Goal: Transaction & Acquisition: Purchase product/service

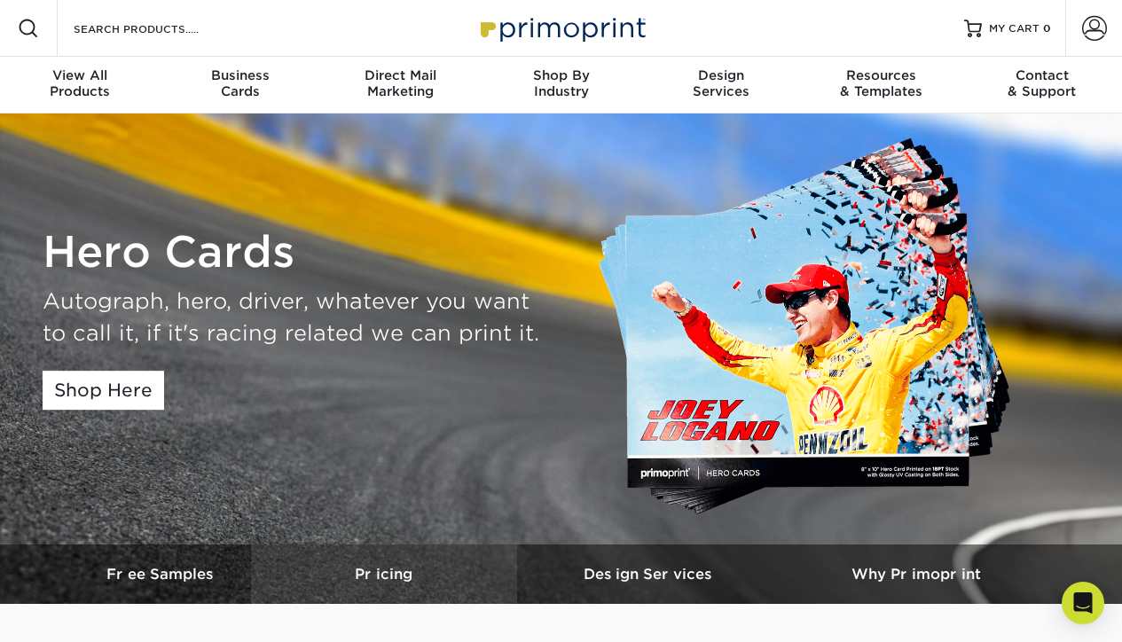
click at [387, 577] on h3 "Pricing" at bounding box center [384, 574] width 266 height 17
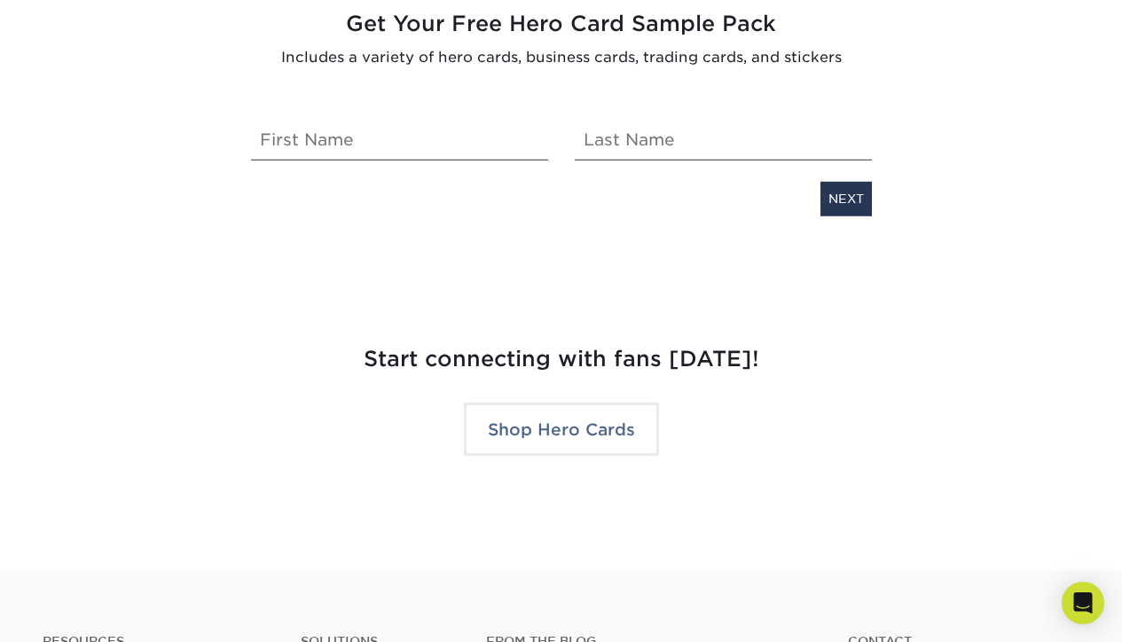
scroll to position [3760, 0]
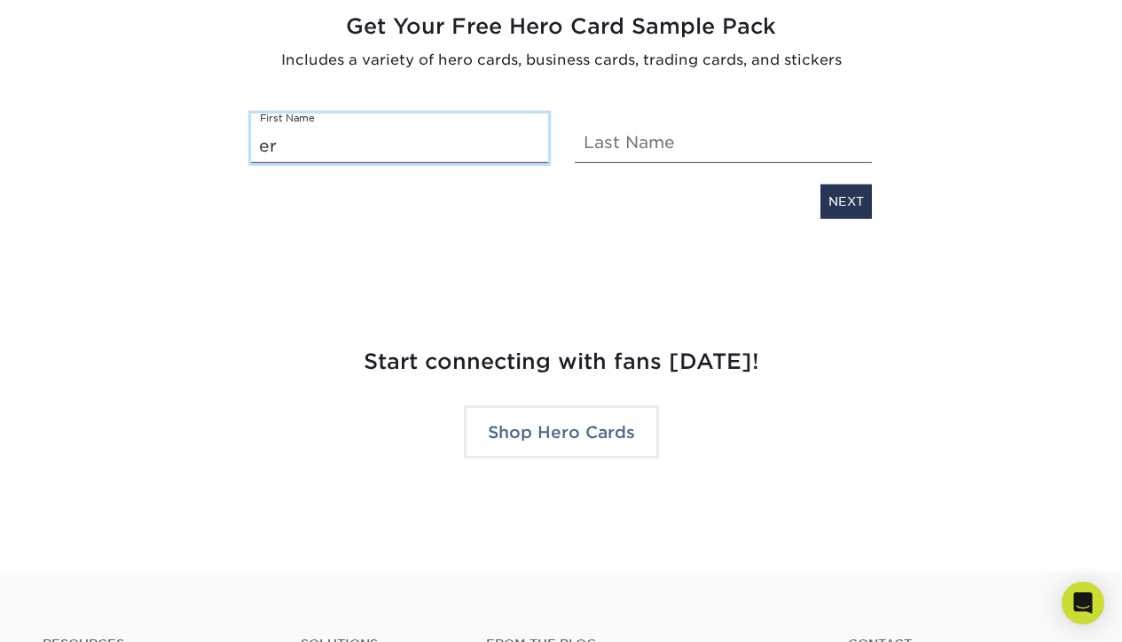
type input "e"
type input "[PERSON_NAME]"
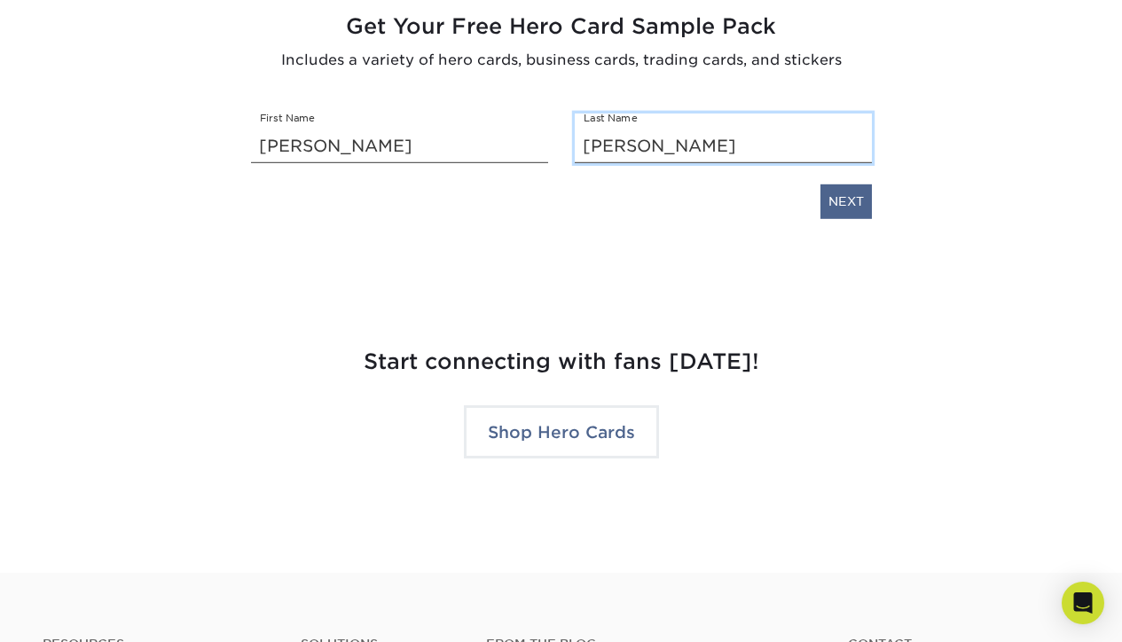
type input "Stevens"
click at [841, 201] on link "NEXT" at bounding box center [845, 201] width 51 height 34
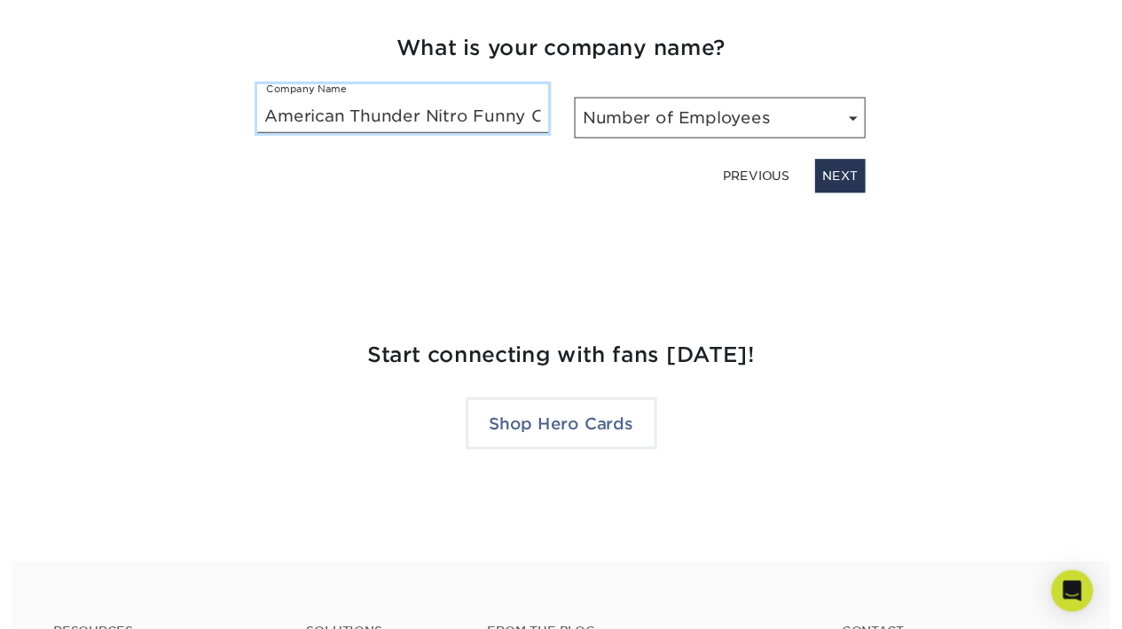
scroll to position [3747, 0]
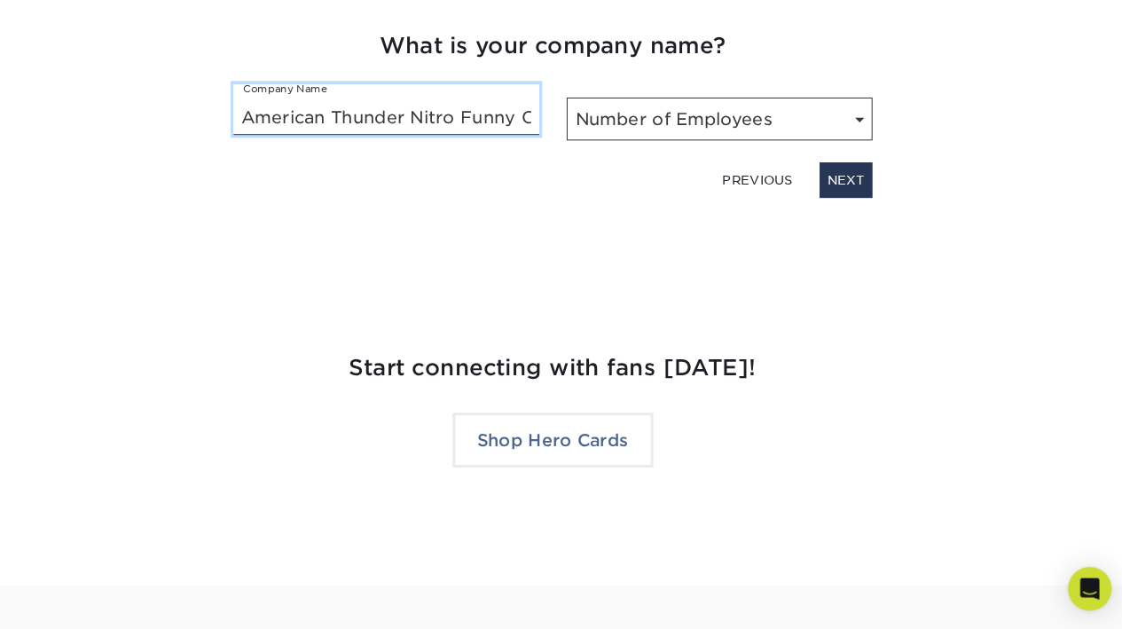
type input "American Thunder Nitro Funny Car"
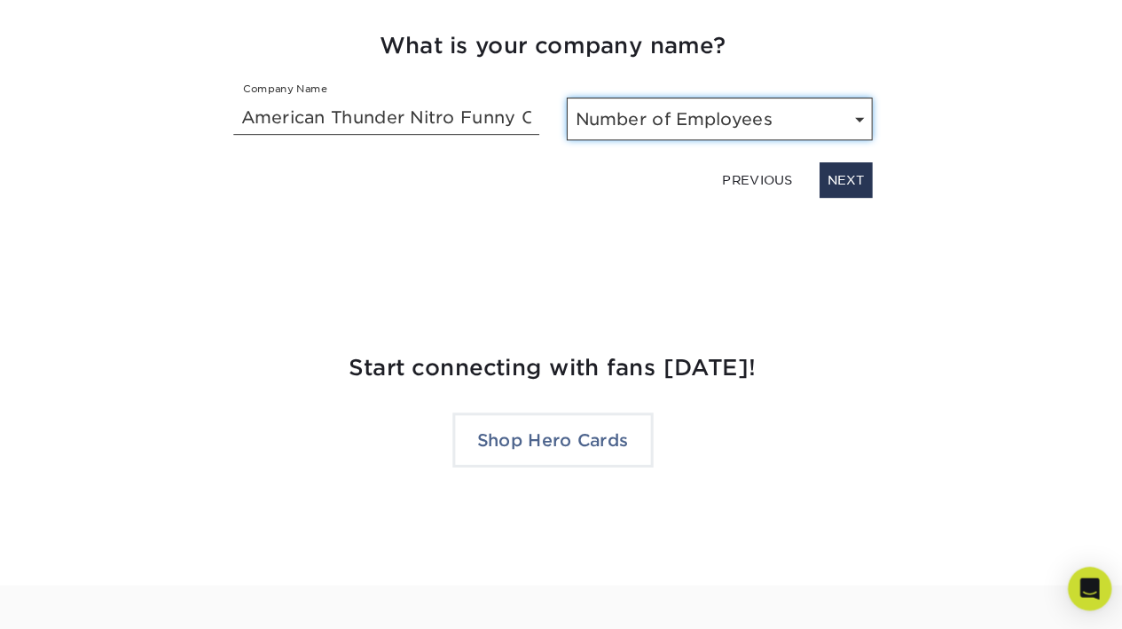
select select "Self-employed"
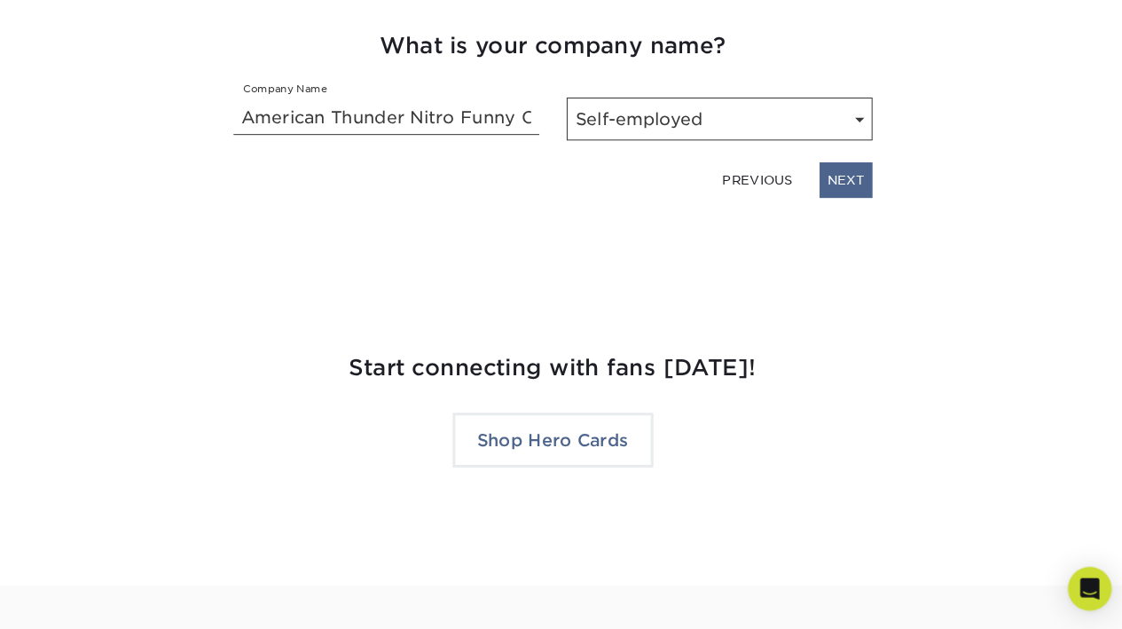
click at [820, 176] on link "NEXT" at bounding box center [845, 193] width 51 height 34
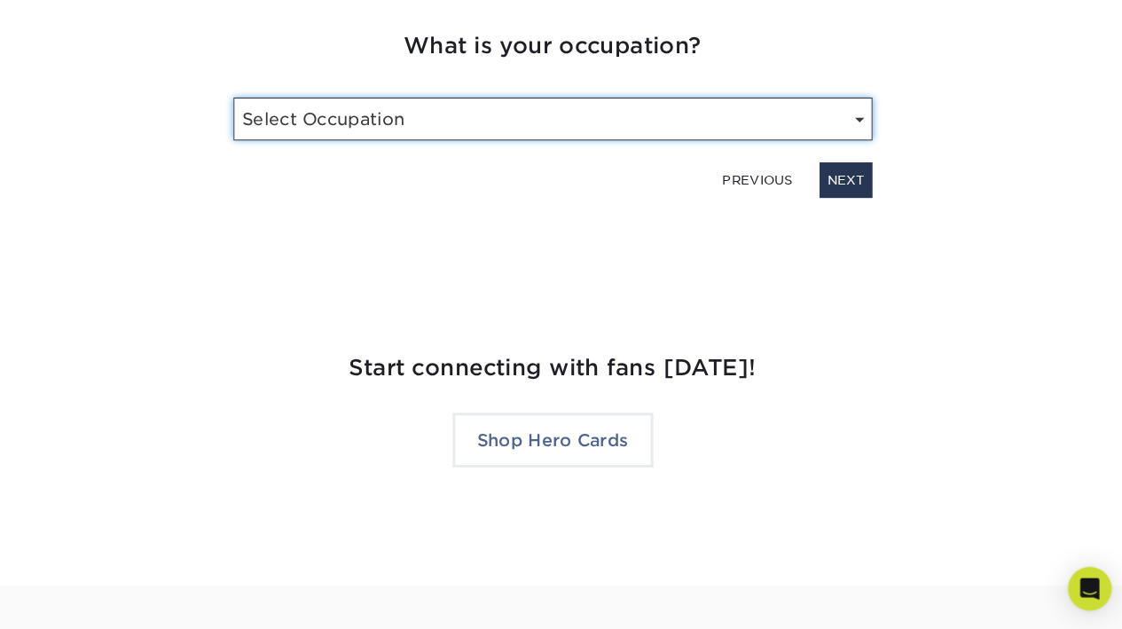
select select "Driver"
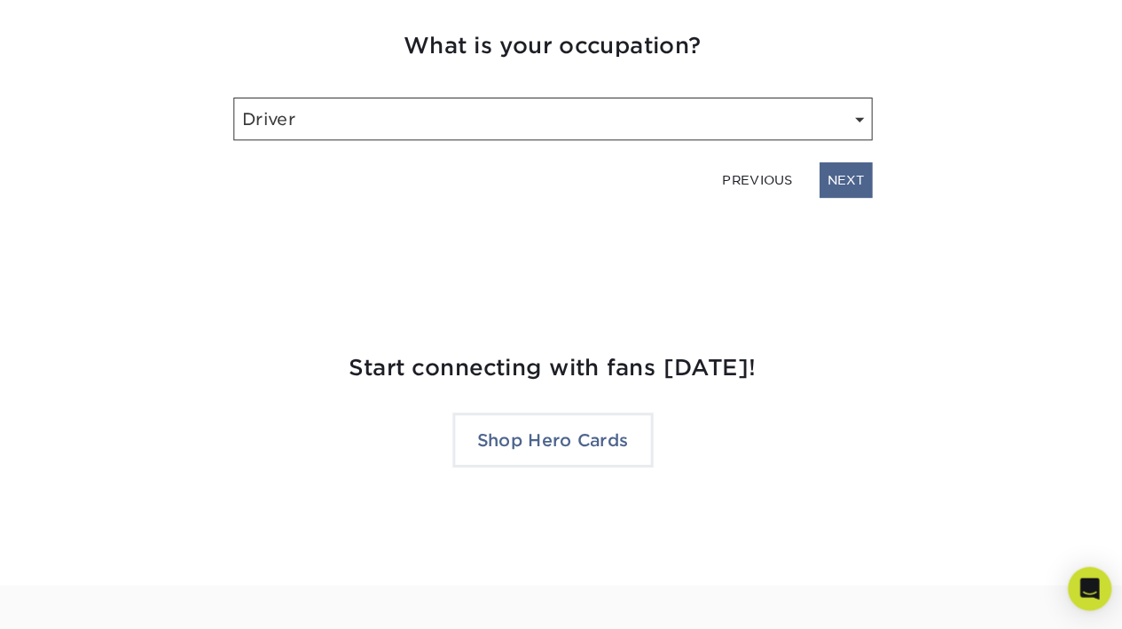
click at [820, 177] on link "NEXT" at bounding box center [845, 193] width 51 height 34
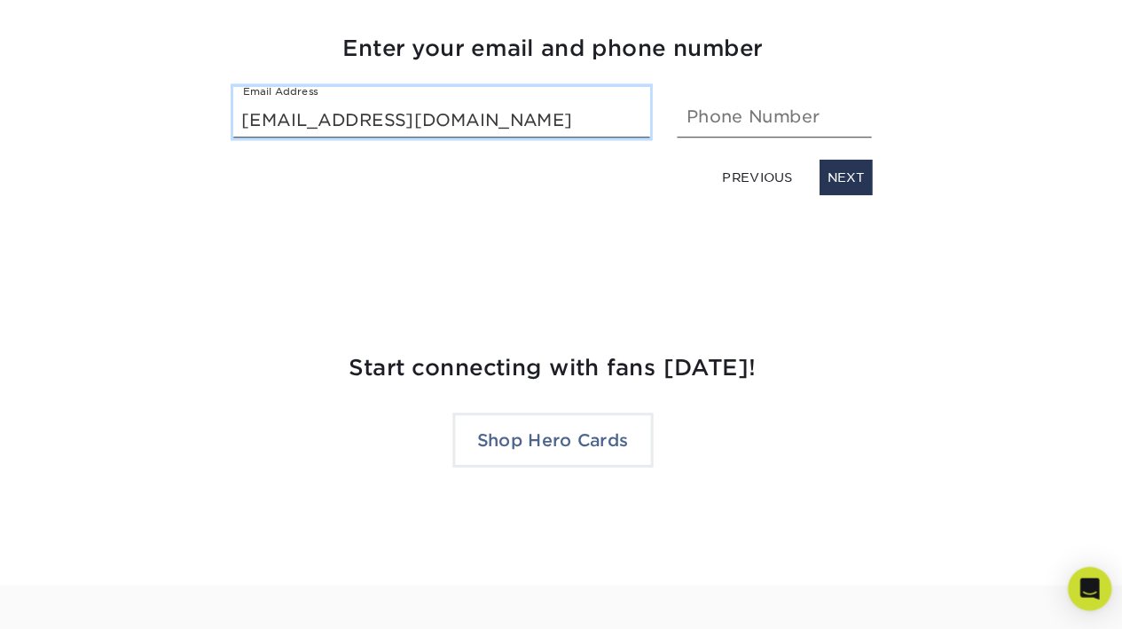
type input "tstevens3274@gmail.com"
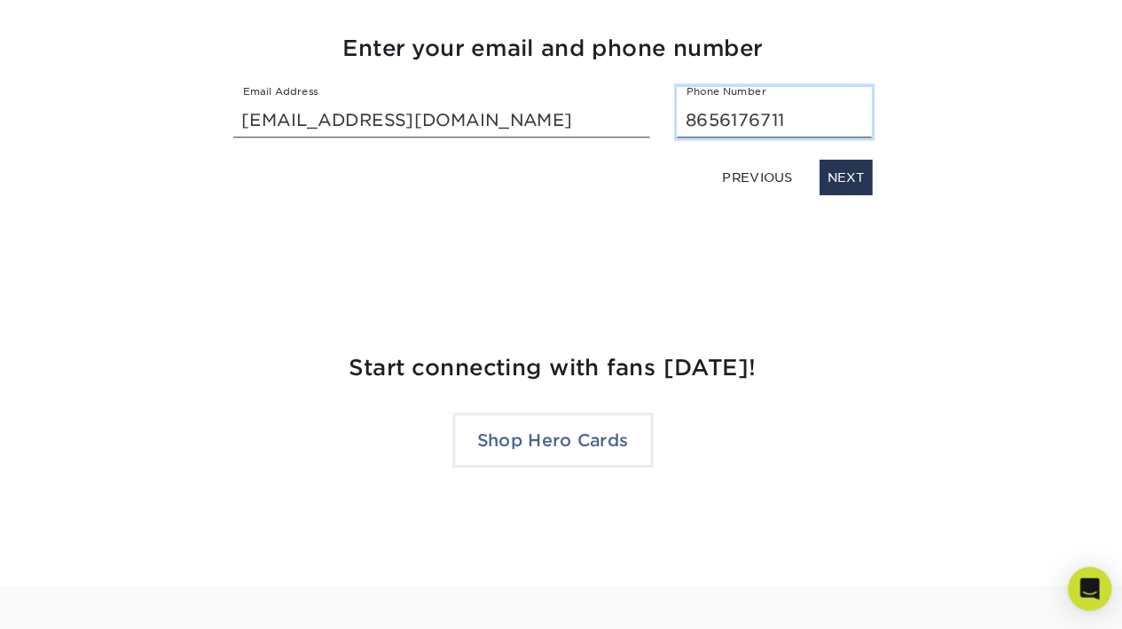
scroll to position [3748, 0]
type input "8656176711"
click at [820, 172] on link "NEXT" at bounding box center [845, 189] width 51 height 34
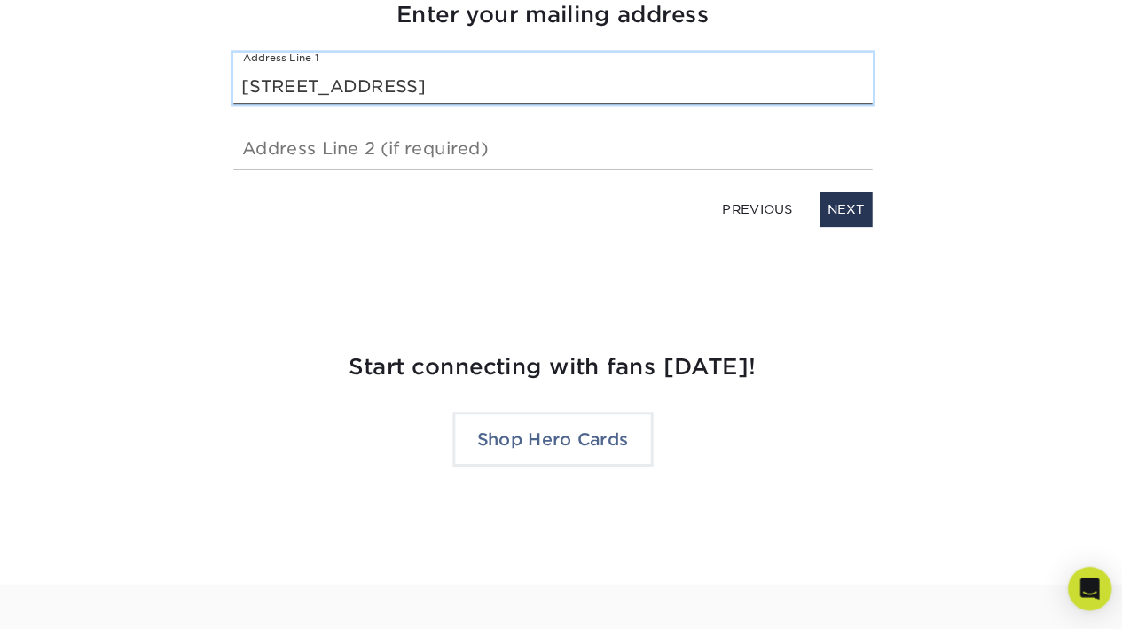
type input "2105 Campground Road"
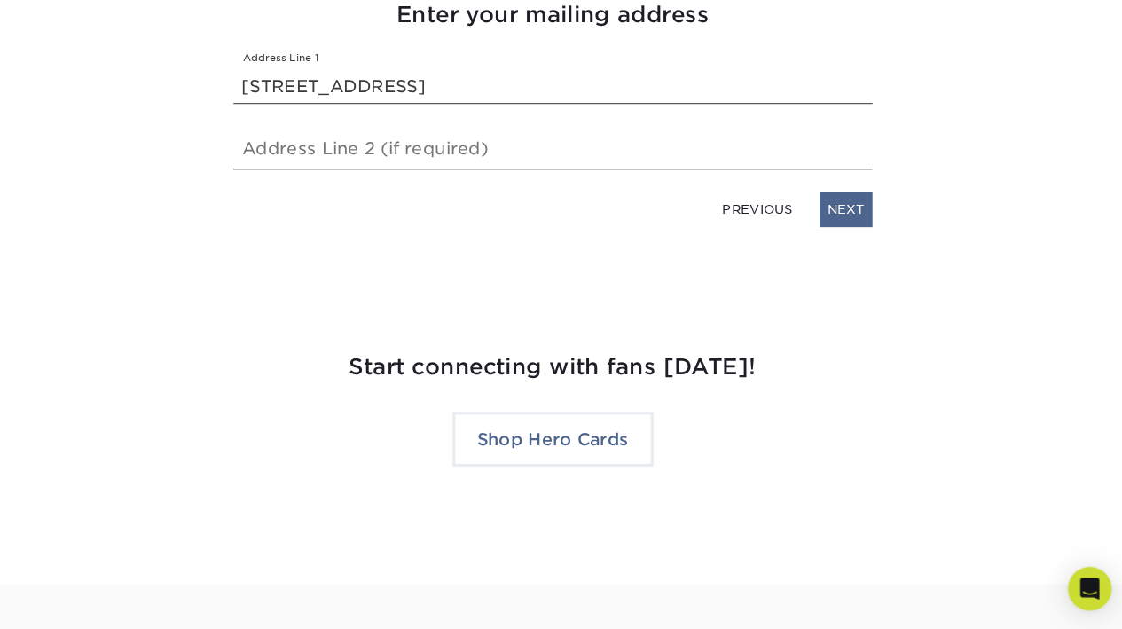
click at [820, 204] on link "NEXT" at bounding box center [845, 221] width 51 height 34
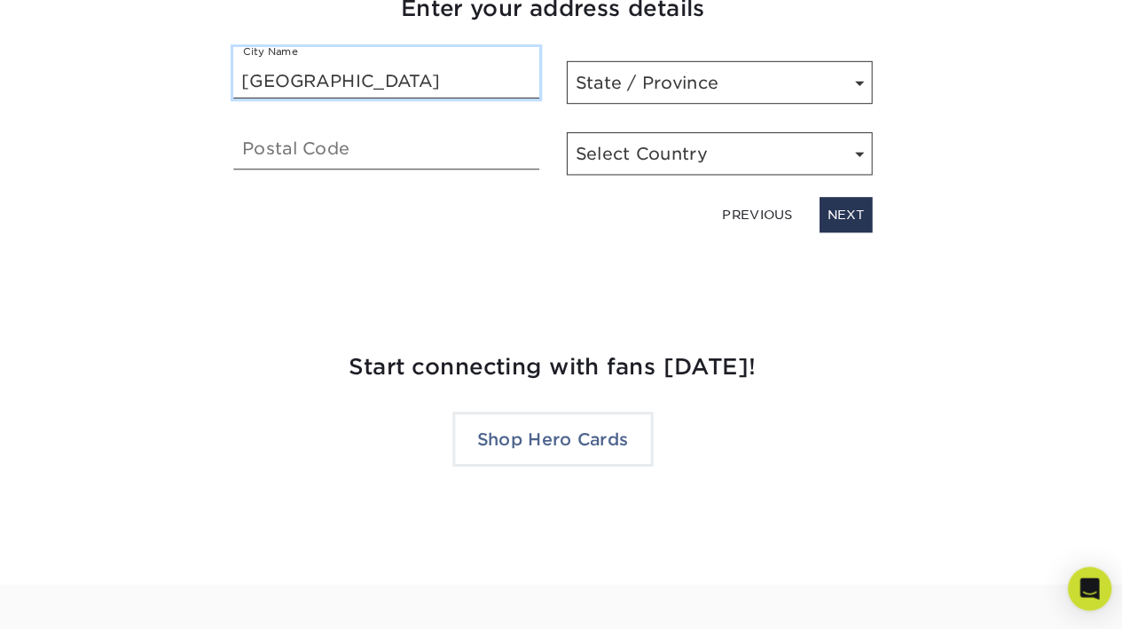
type input "Somerset"
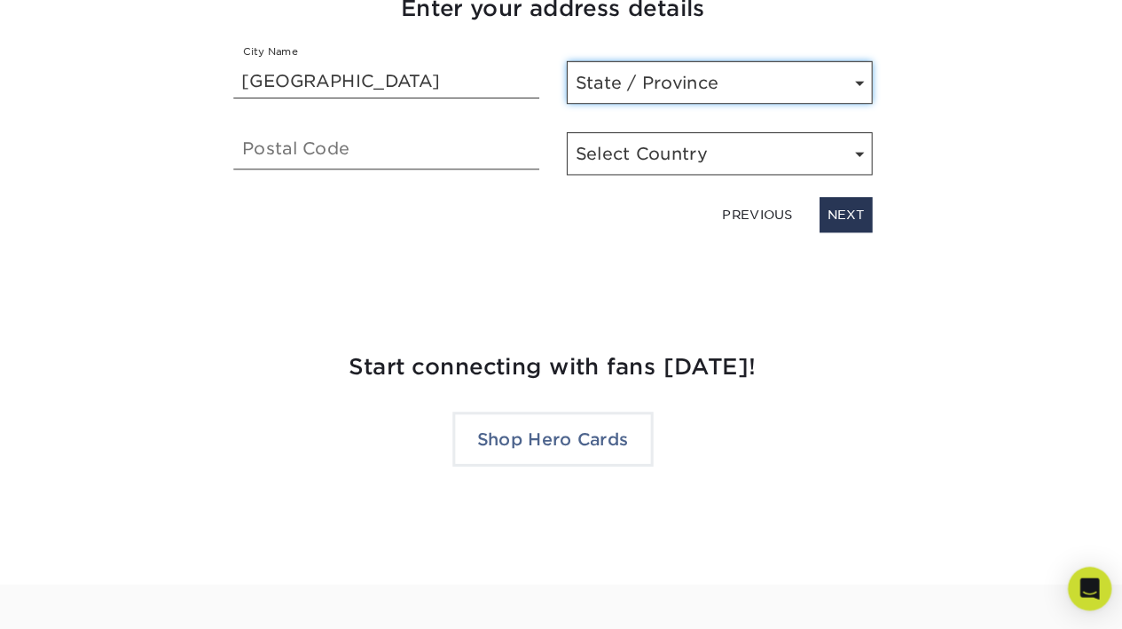
select select "KY"
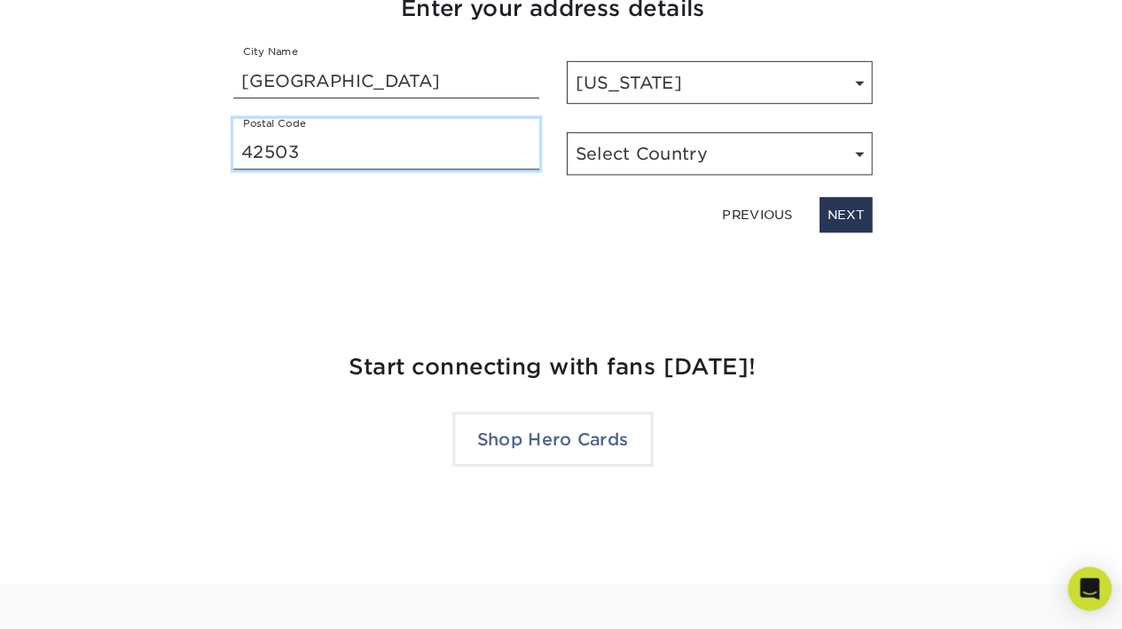
type input "42503"
click at [610, 218] on div "PREVIOUS NEXT" at bounding box center [561, 222] width 647 height 41
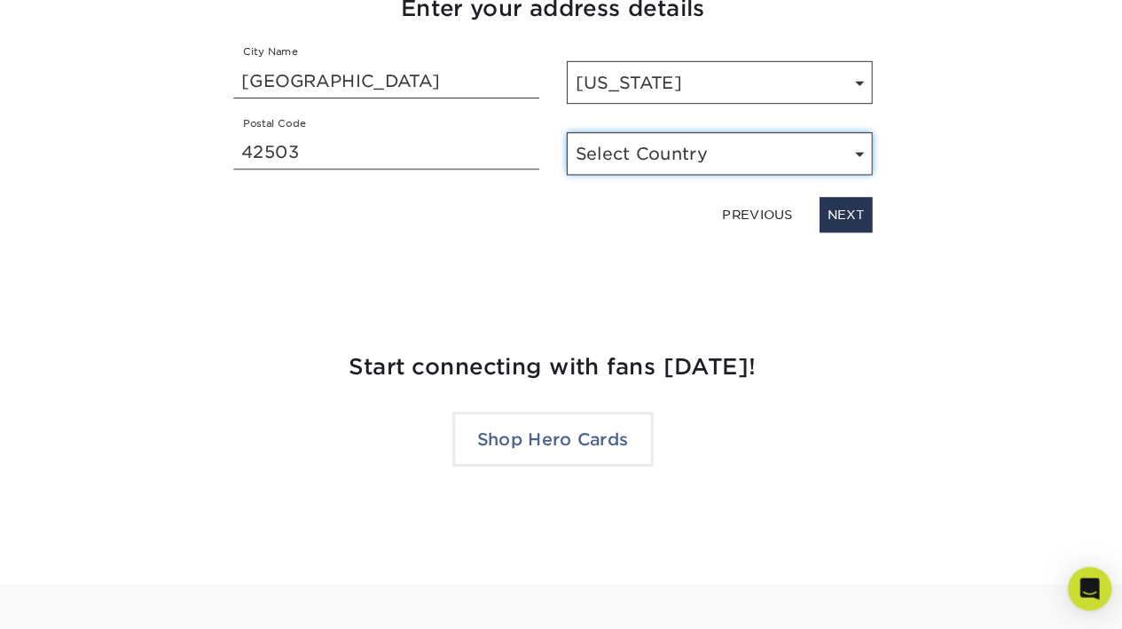
select select "US"
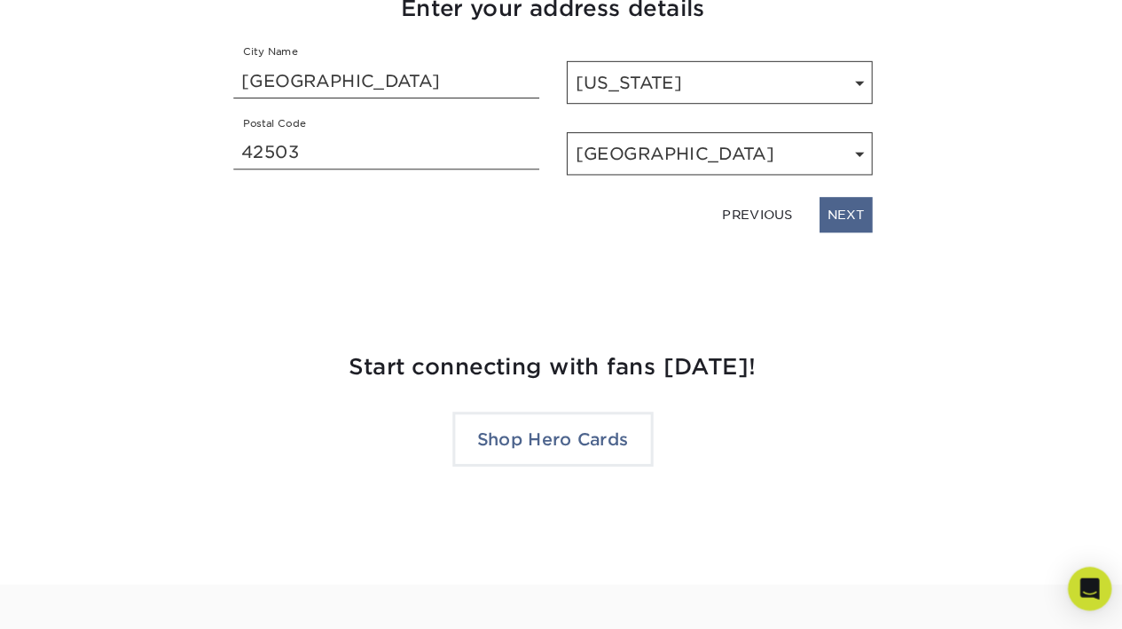
click at [833, 209] on link "NEXT" at bounding box center [845, 226] width 51 height 34
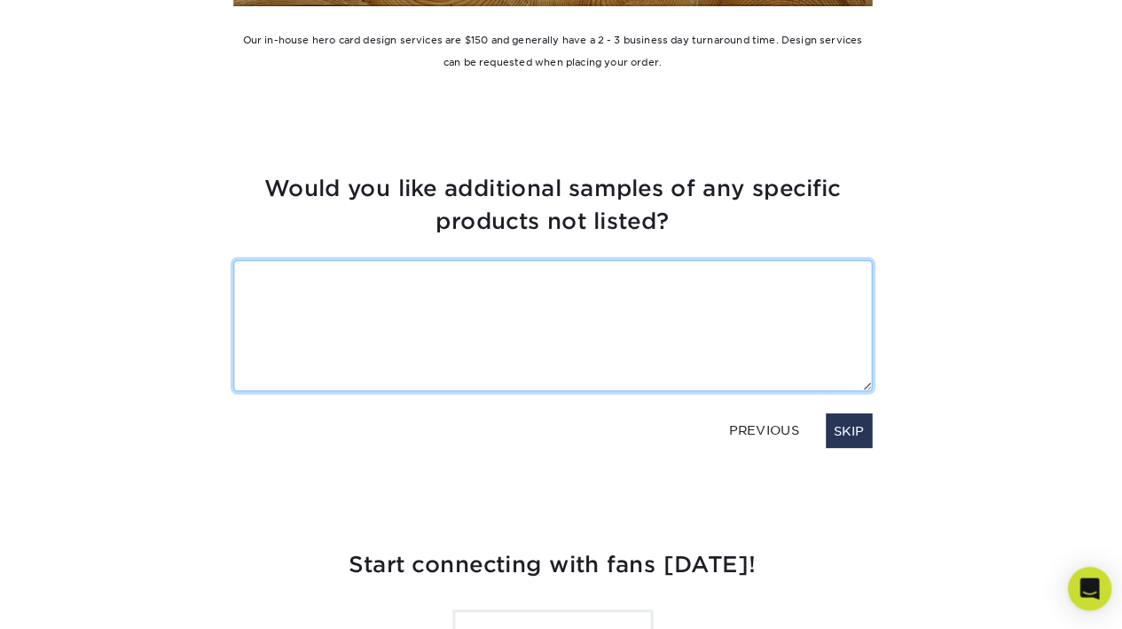
scroll to position [3576, 0]
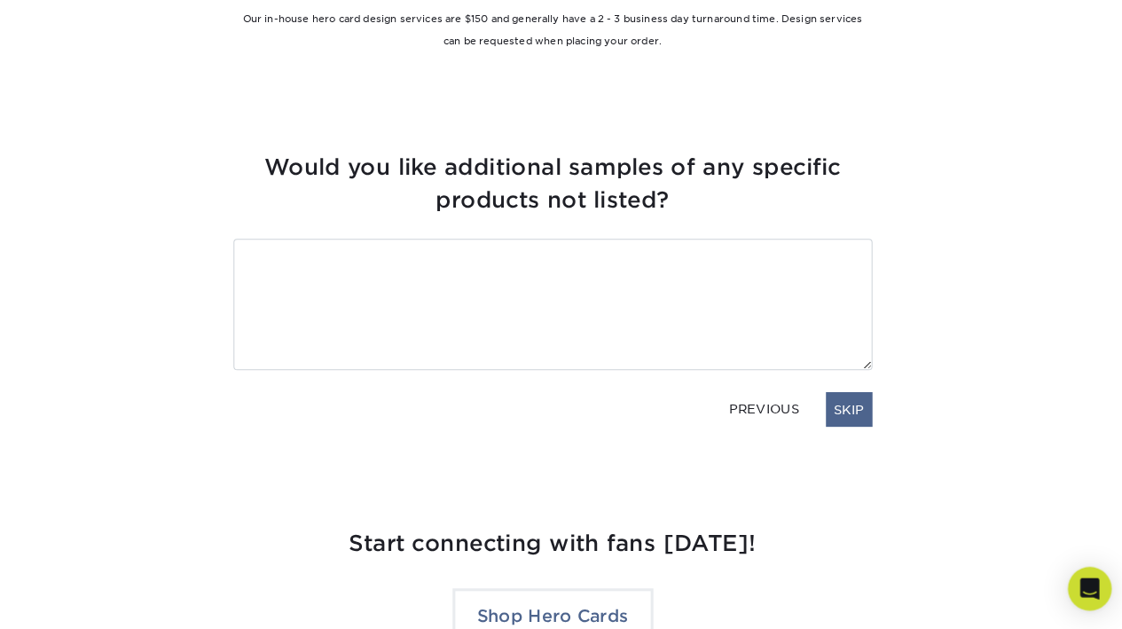
click at [826, 399] on link "SKIP" at bounding box center [848, 416] width 45 height 34
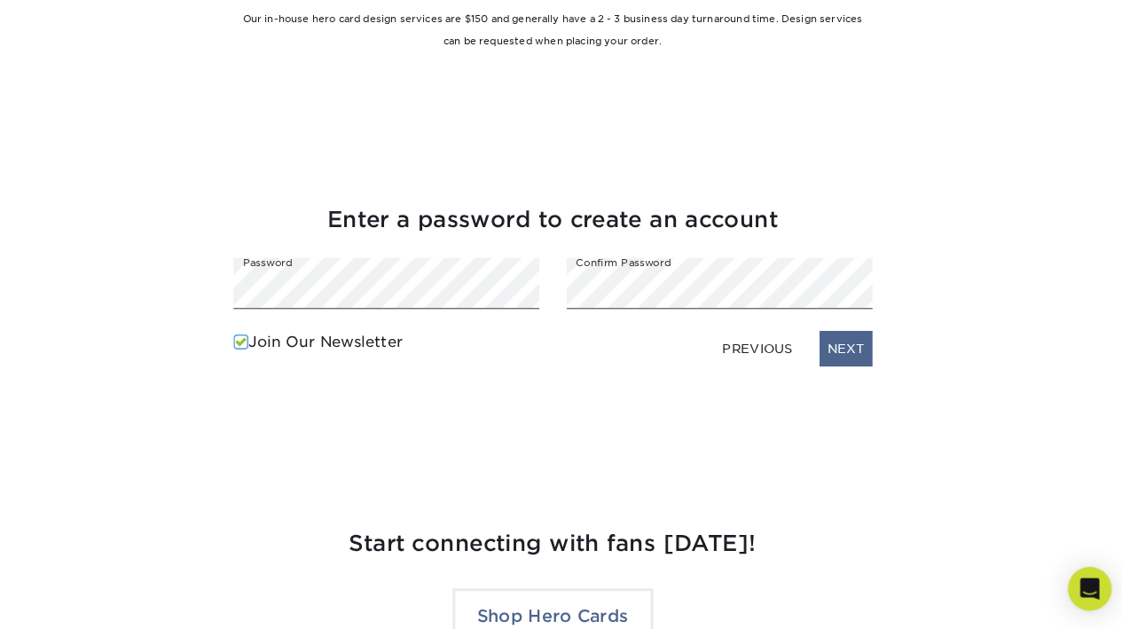
click at [820, 340] on link "NEXT" at bounding box center [845, 357] width 51 height 34
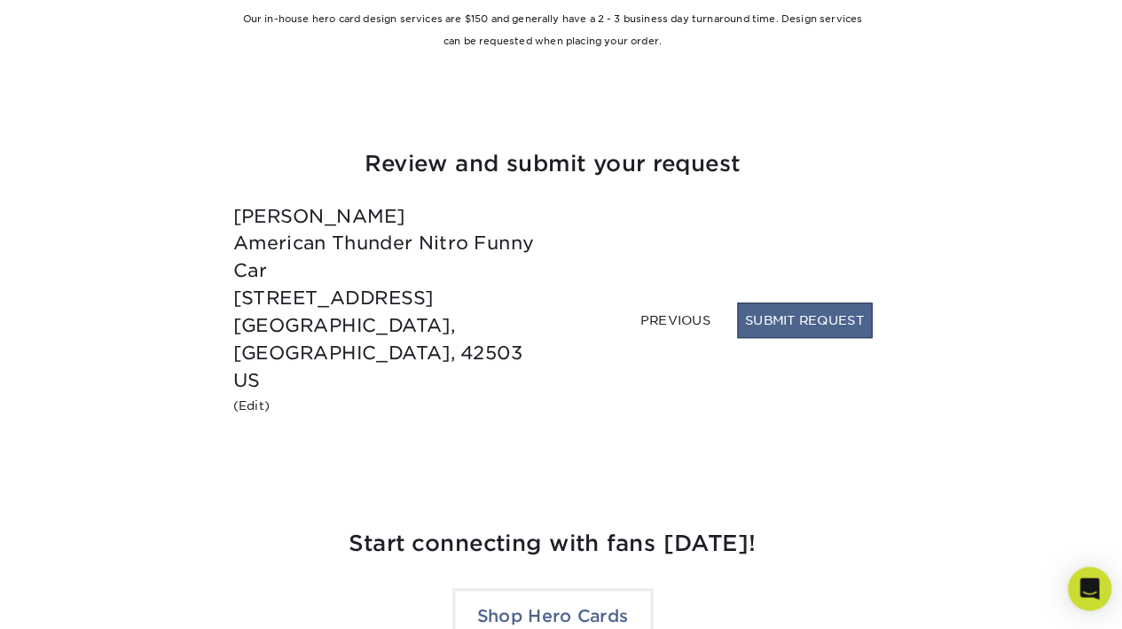
click at [779, 333] on button "SUBMIT REQUEST" at bounding box center [805, 329] width 131 height 34
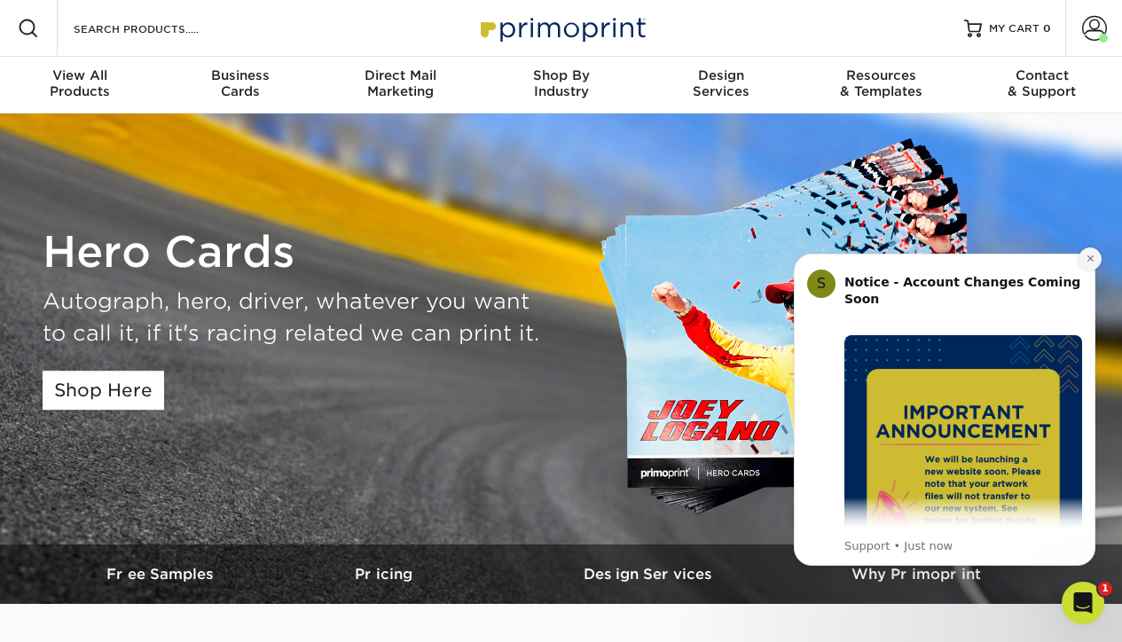
click at [1090, 260] on icon "Dismiss notification" at bounding box center [1090, 259] width 10 height 10
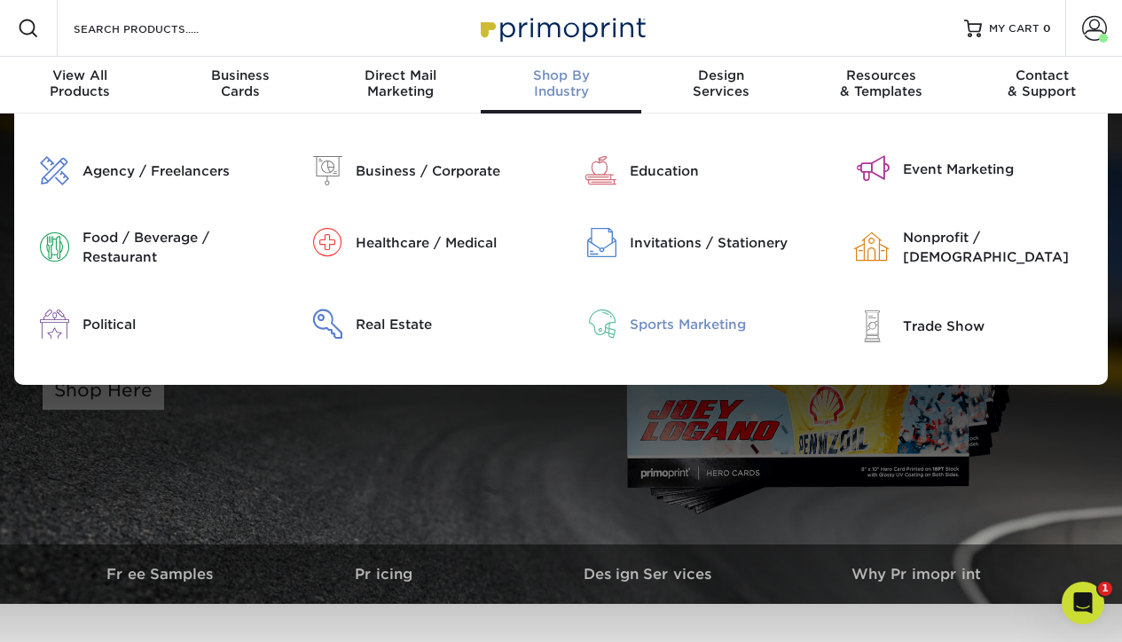
click at [665, 321] on div "Sports Marketing" at bounding box center [726, 325] width 192 height 20
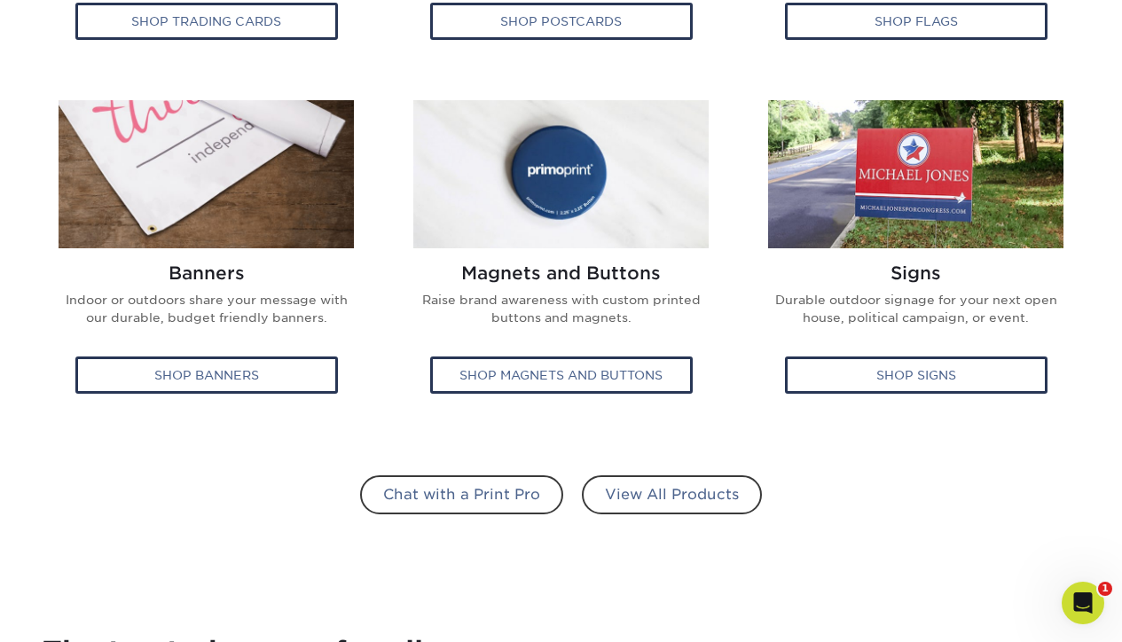
scroll to position [1015, 0]
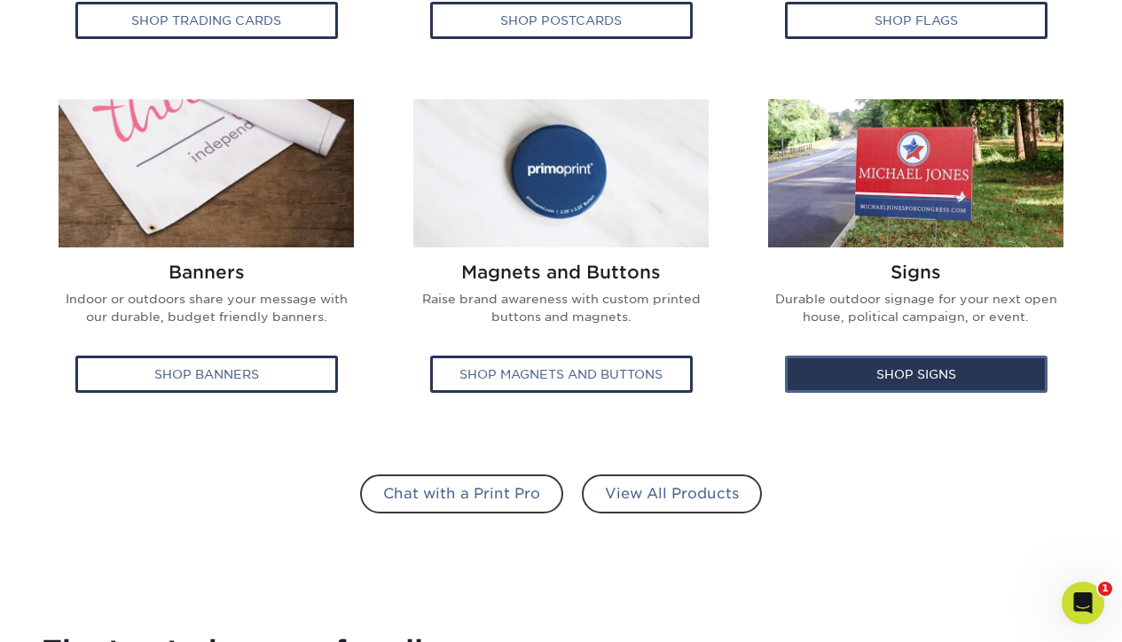
click at [925, 366] on div "Shop Signs" at bounding box center [916, 374] width 262 height 37
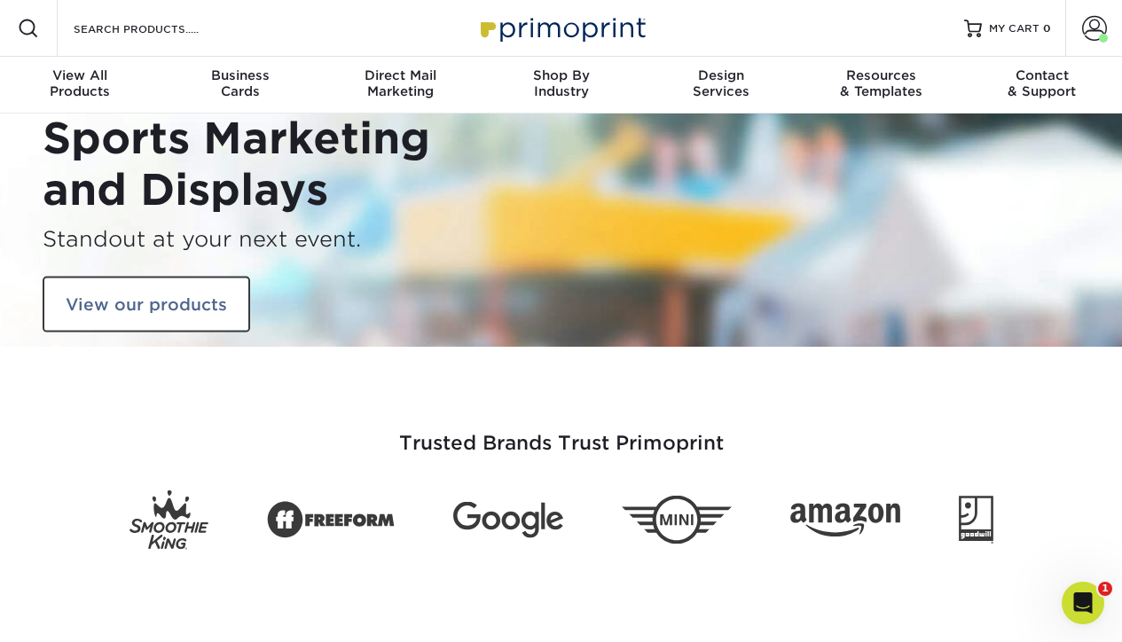
scroll to position [0, 0]
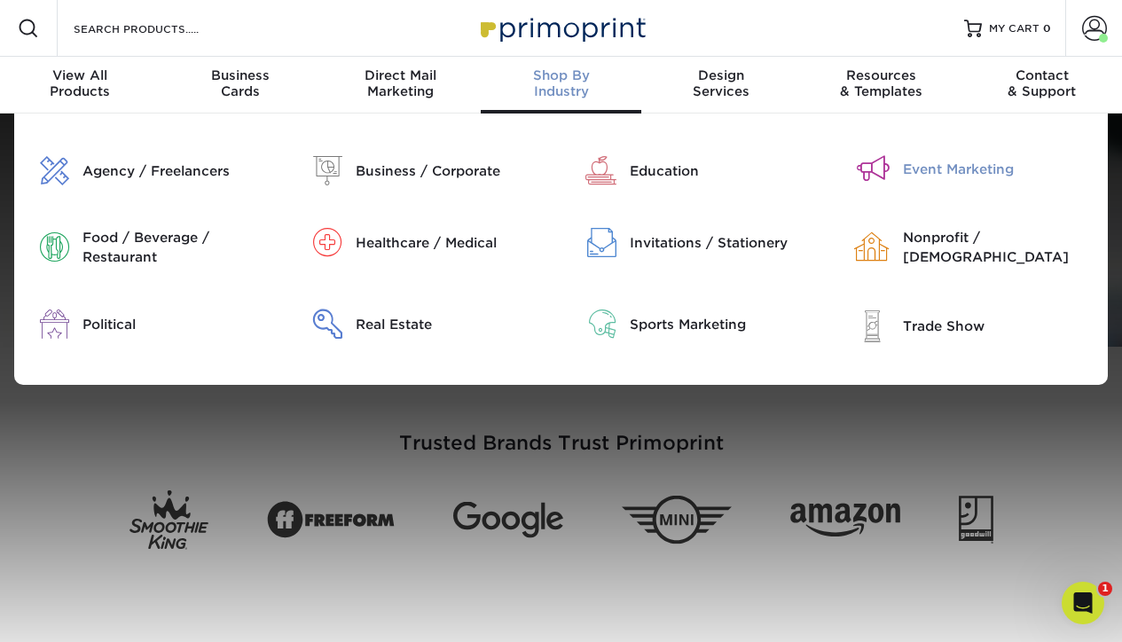
click at [939, 165] on div "Event Marketing" at bounding box center [999, 170] width 192 height 20
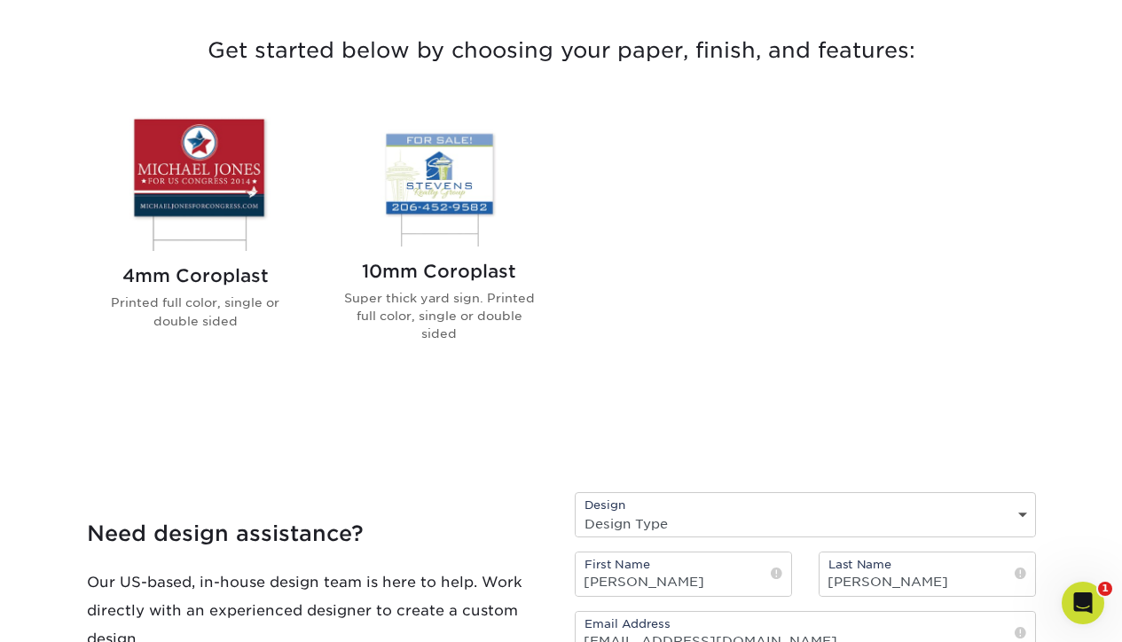
scroll to position [675, 0]
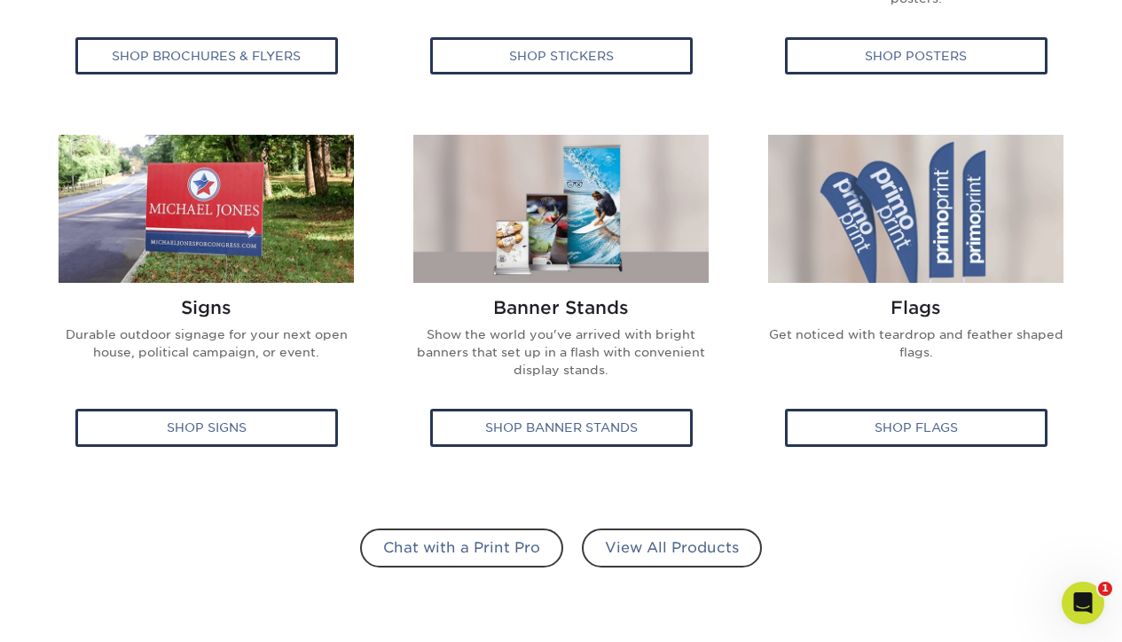
scroll to position [1013, 0]
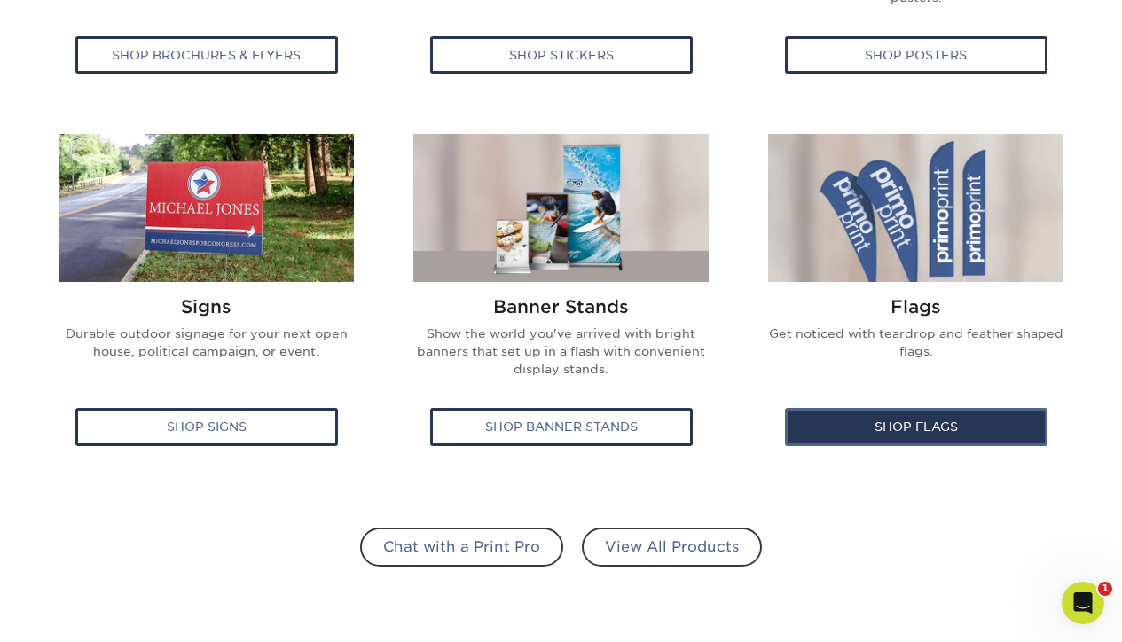
click at [935, 423] on div "Shop Flags" at bounding box center [916, 426] width 262 height 37
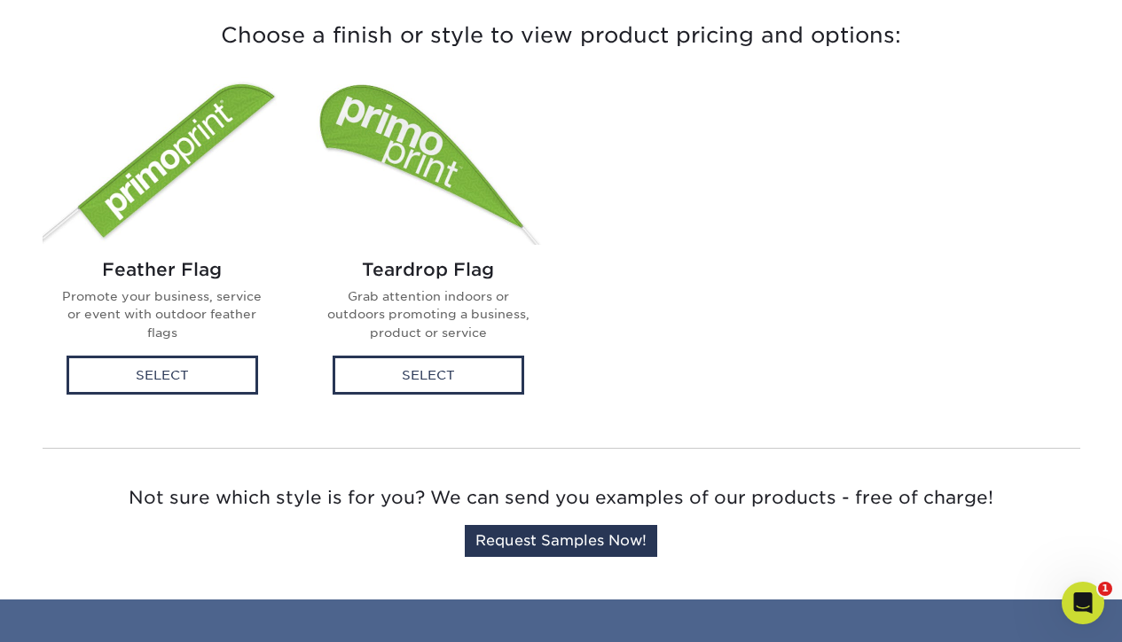
scroll to position [497, 0]
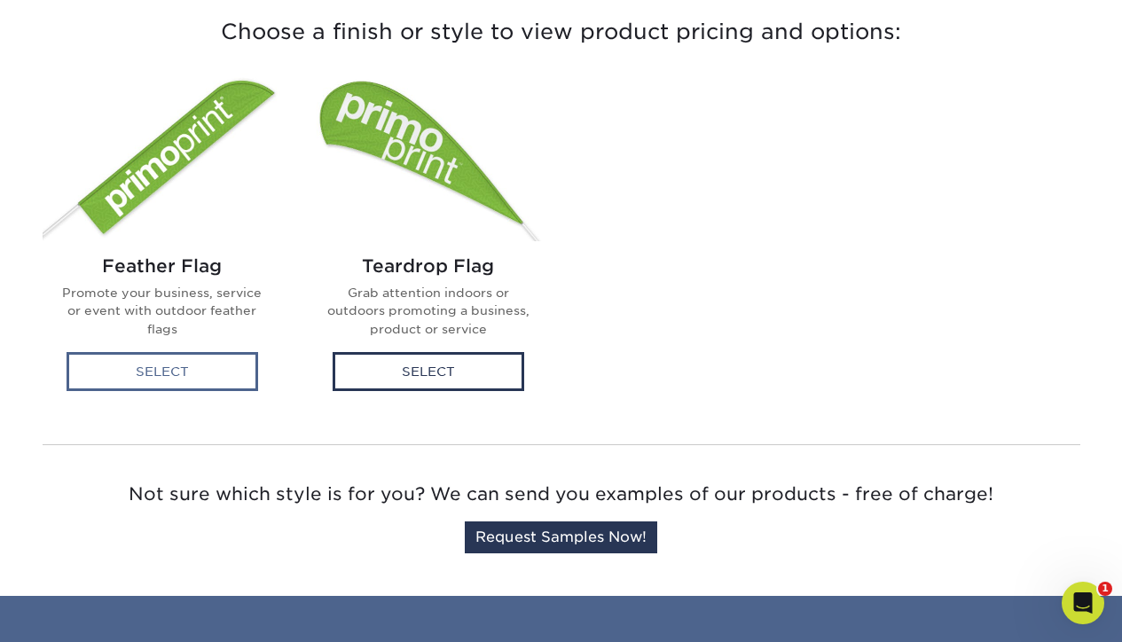
click at [199, 364] on div "Select" at bounding box center [163, 371] width 192 height 39
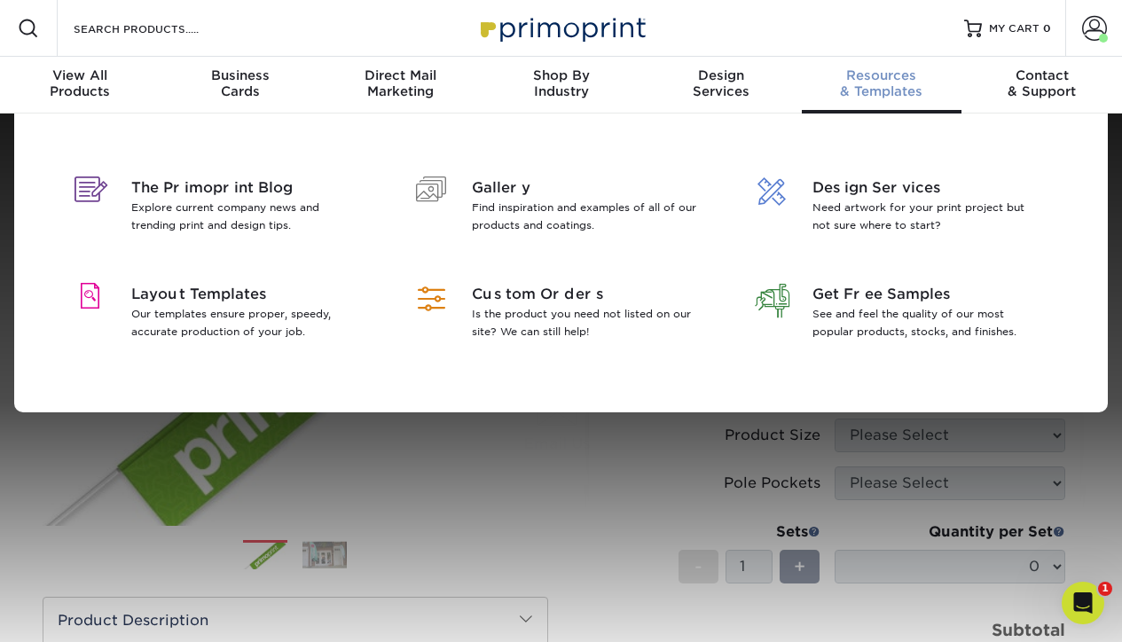
click at [899, 89] on div "Resources & Templates" at bounding box center [882, 83] width 160 height 32
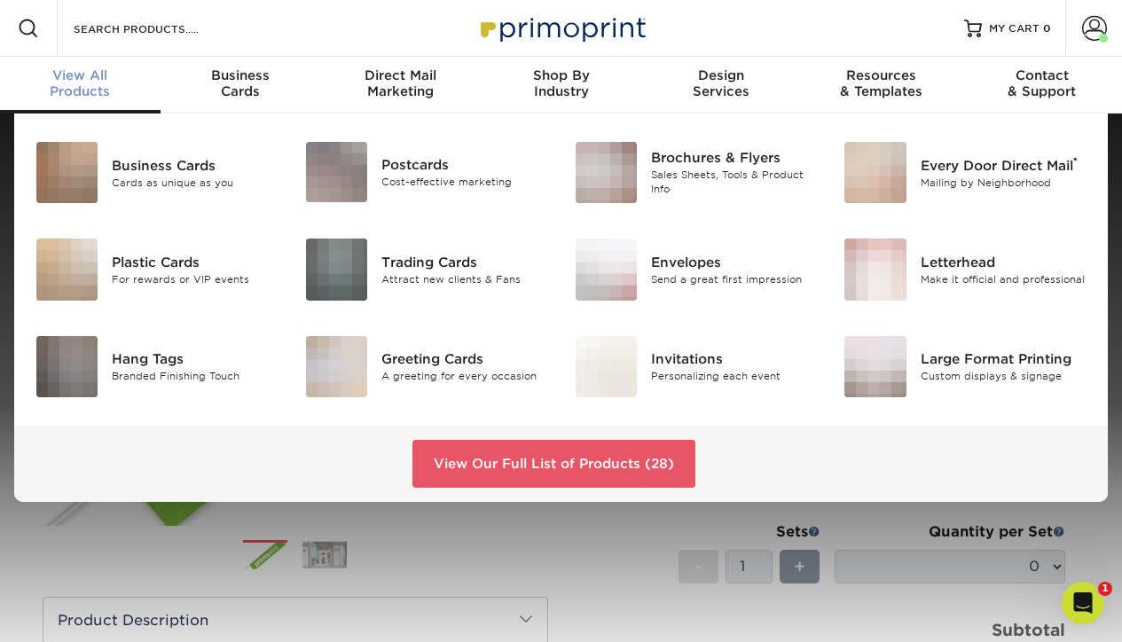
click at [86, 98] on div "View All Products" at bounding box center [80, 83] width 160 height 32
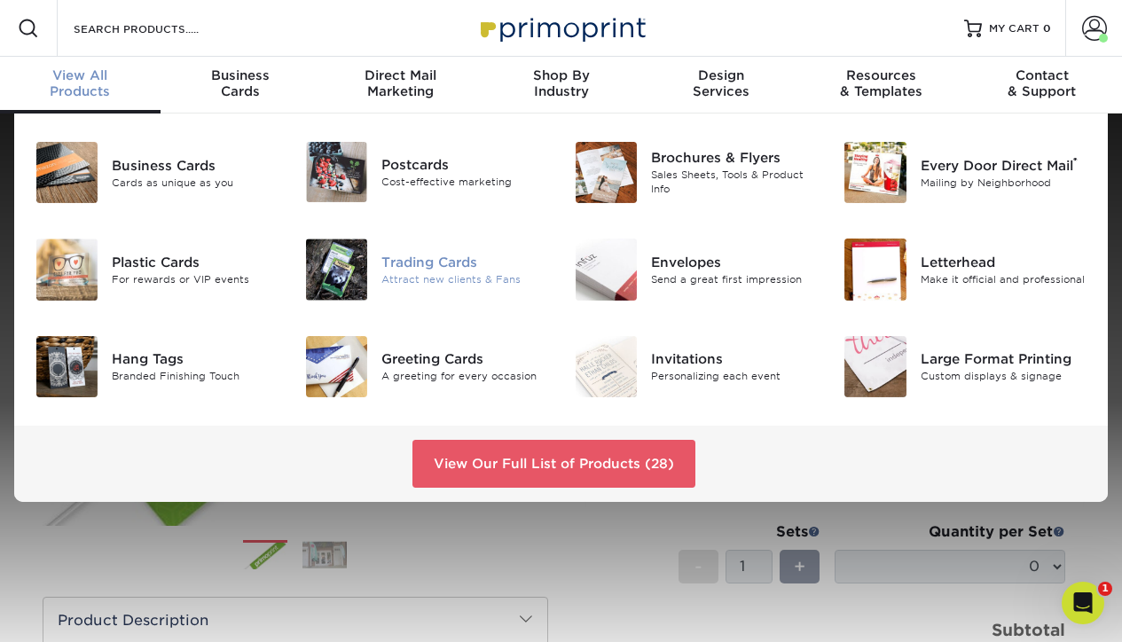
click at [458, 267] on div "Trading Cards" at bounding box center [464, 263] width 167 height 20
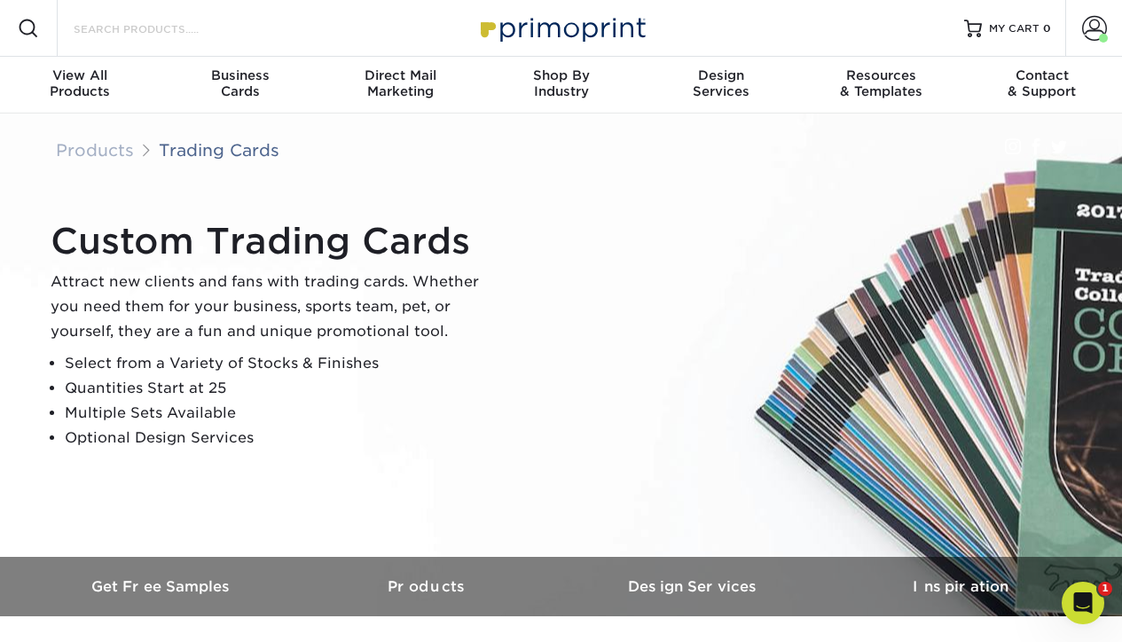
click at [132, 26] on input "Search Products" at bounding box center [158, 28] width 173 height 21
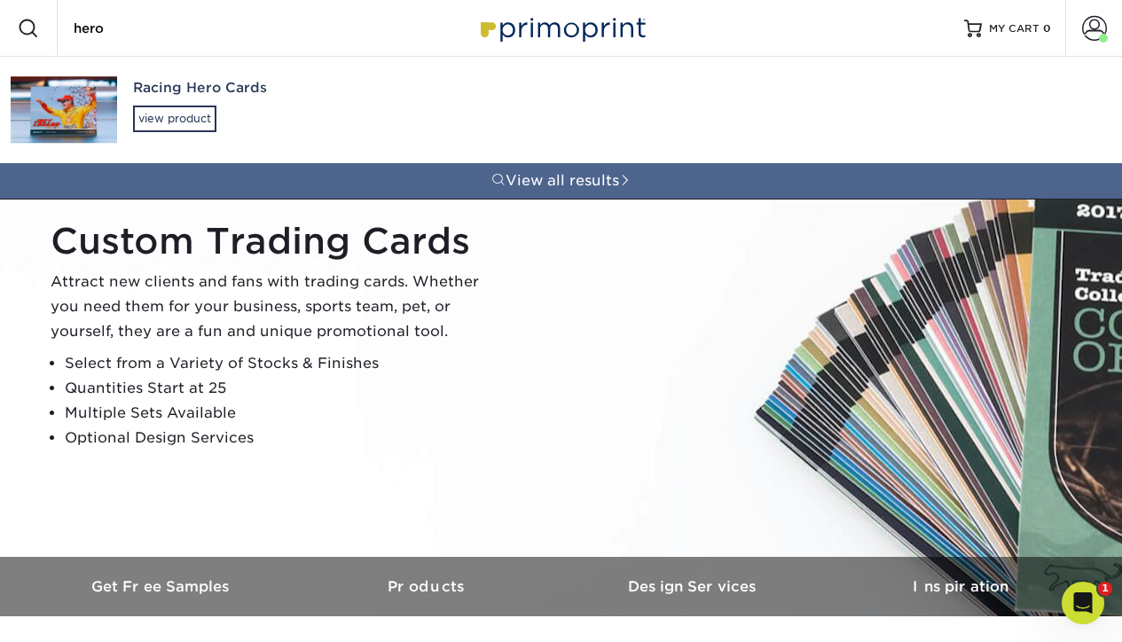
type input "hero"
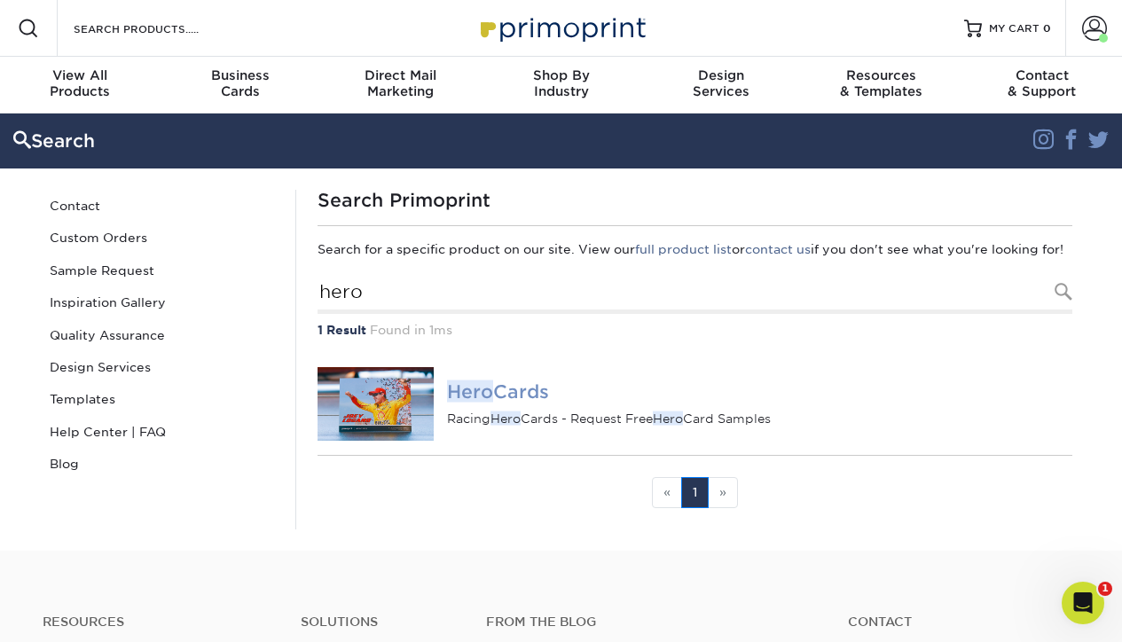
click at [520, 397] on h4 "Hero Cards" at bounding box center [759, 390] width 624 height 21
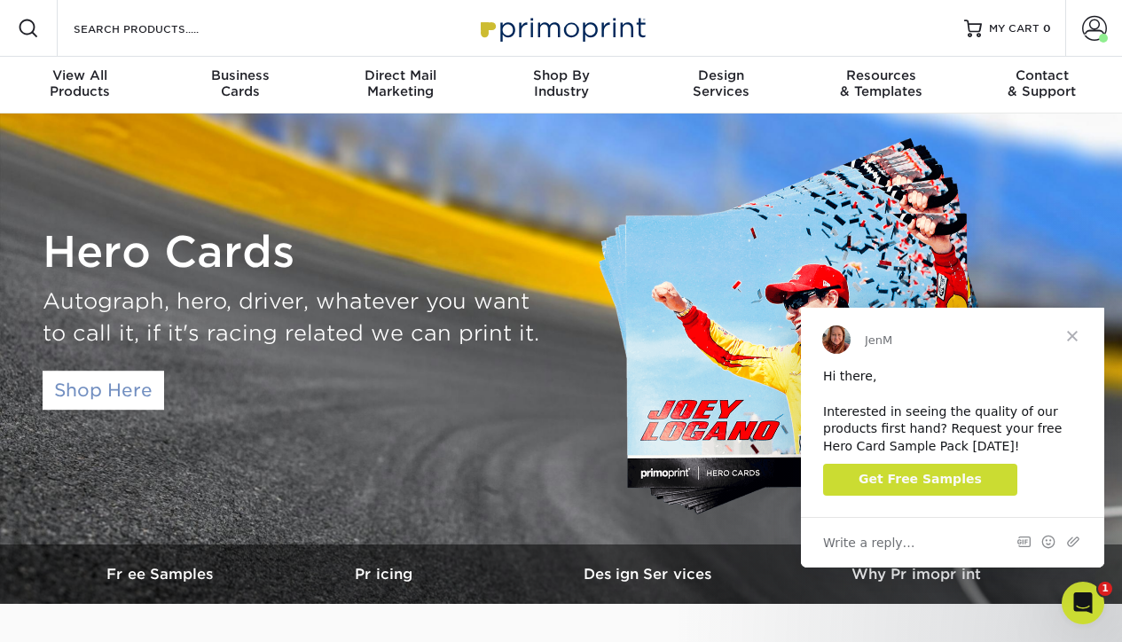
click at [138, 396] on link "Shop Here" at bounding box center [103, 390] width 121 height 39
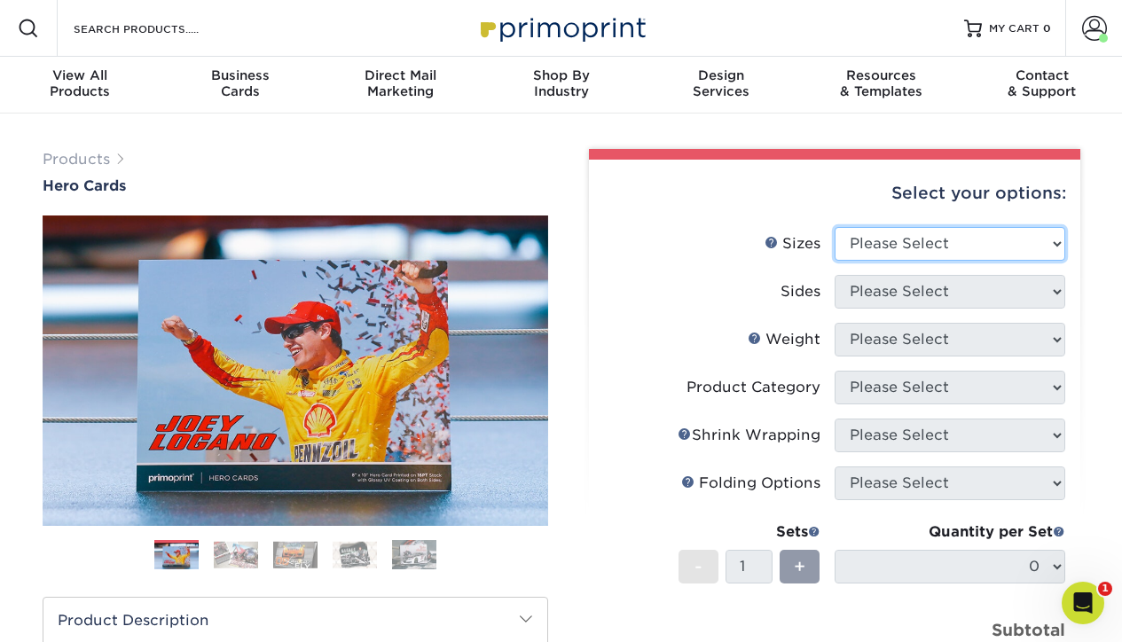
select select "8.50x11.00"
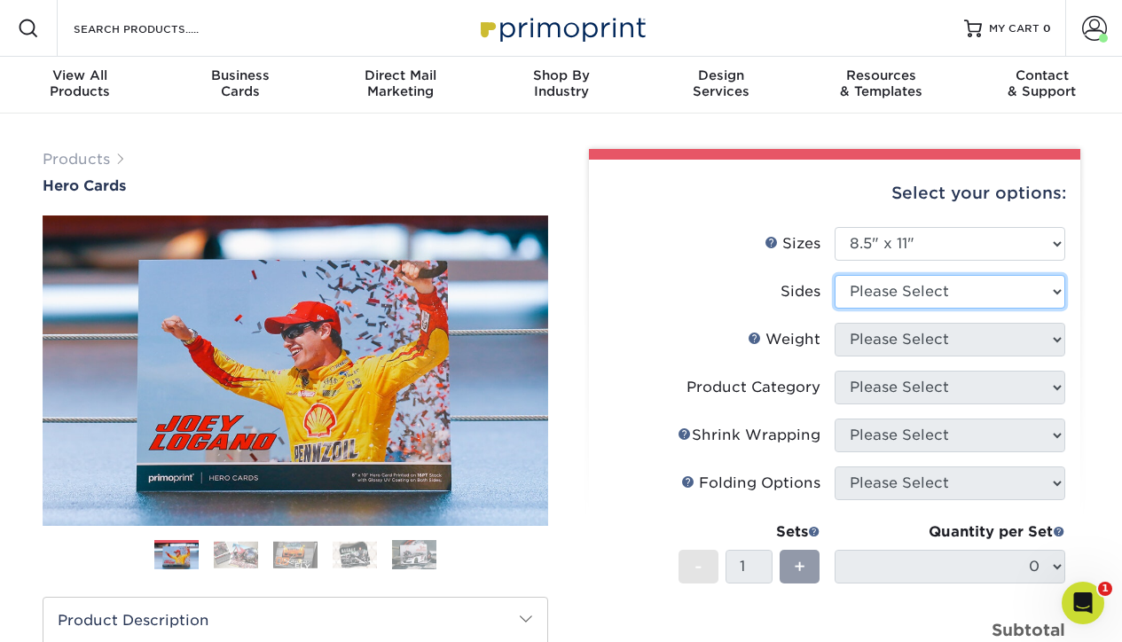
select select "13abbda7-1d64-4f25-8bb2-c179b224825d"
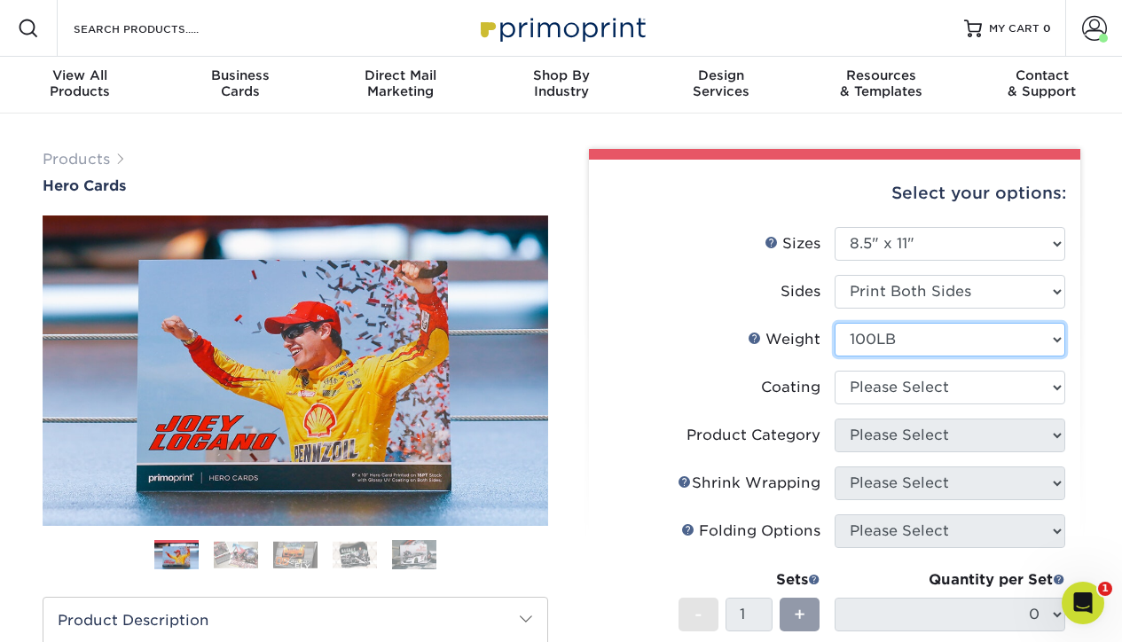
select select "16PT"
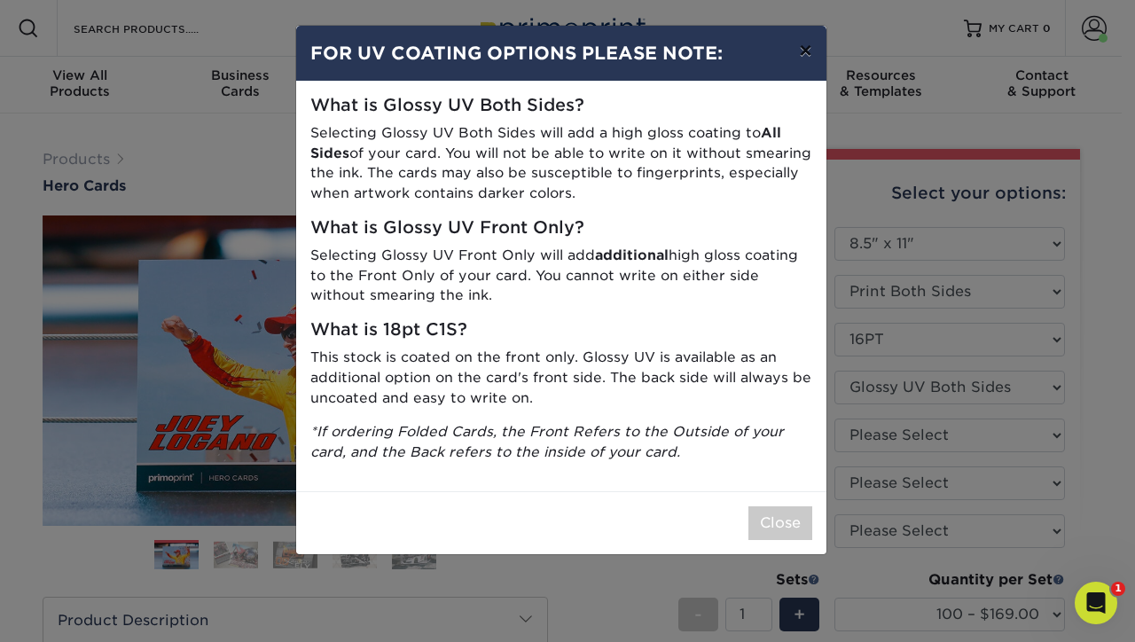
click at [804, 44] on button "×" at bounding box center [805, 51] width 41 height 50
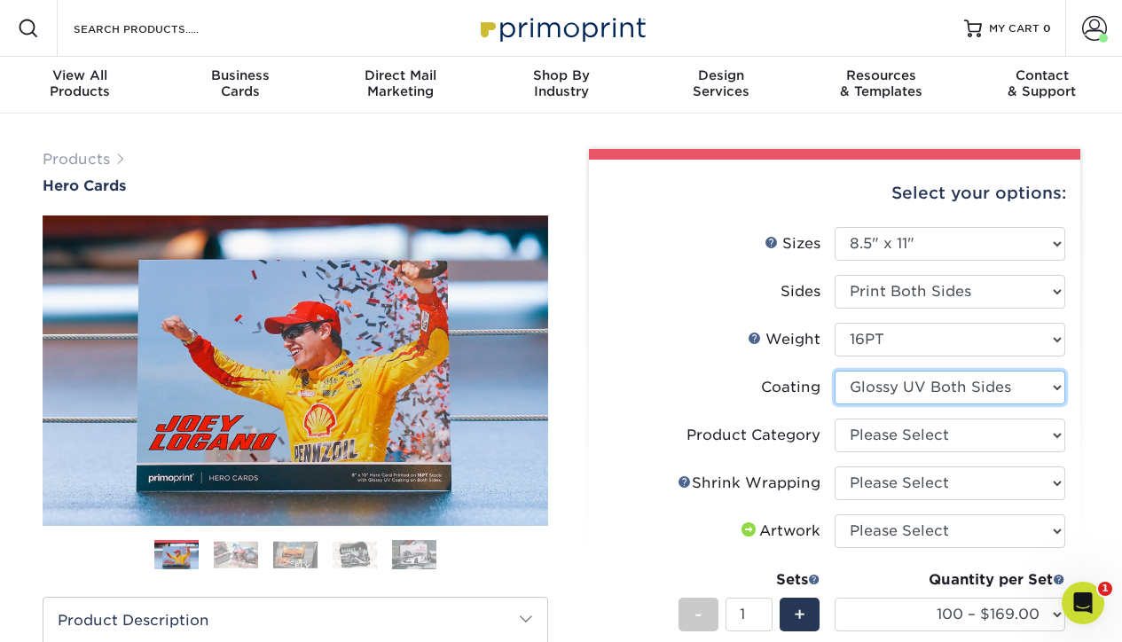
select select "121bb7b5-3b4d-429f-bd8d-bbf80e953313"
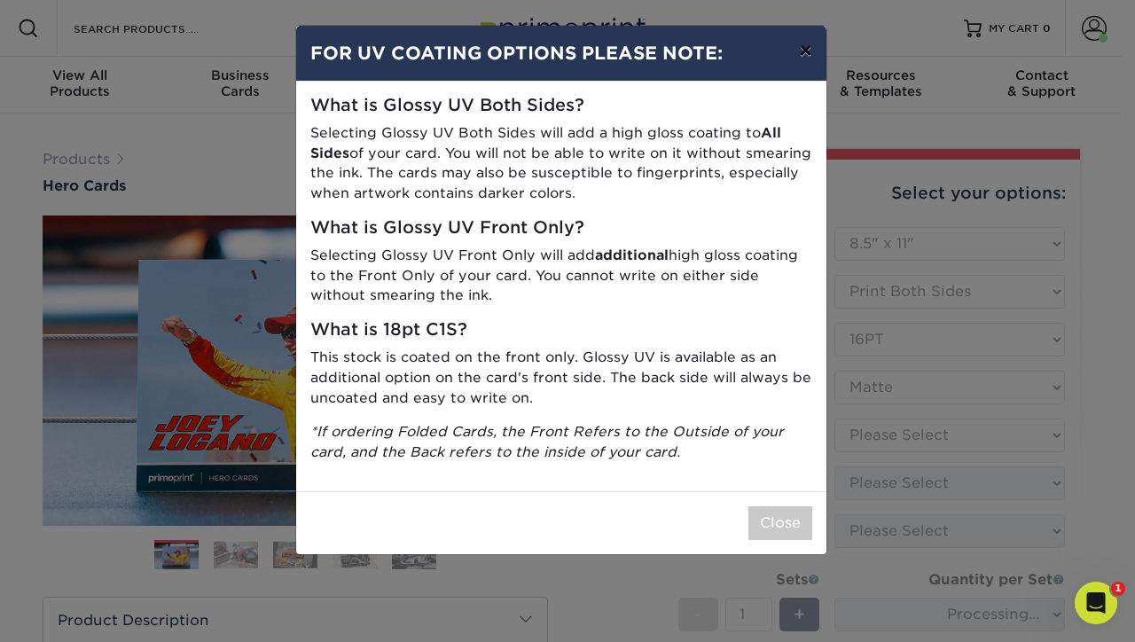
click at [810, 59] on button "×" at bounding box center [805, 51] width 41 height 50
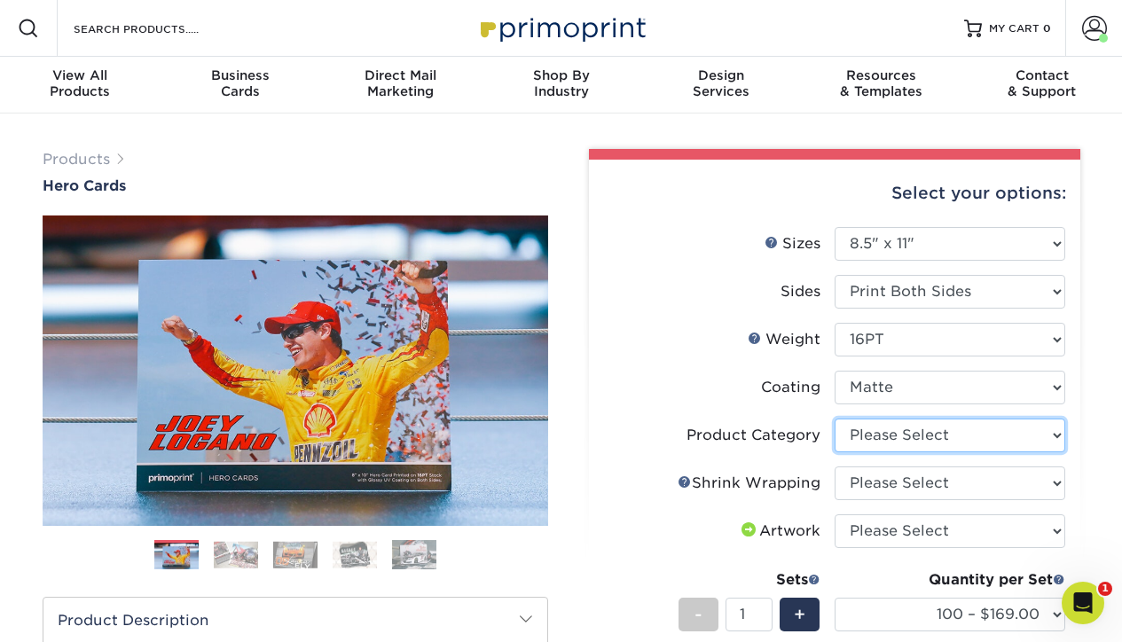
select select "eddd4a87-9082-47bb-843b-3bca55f6c842"
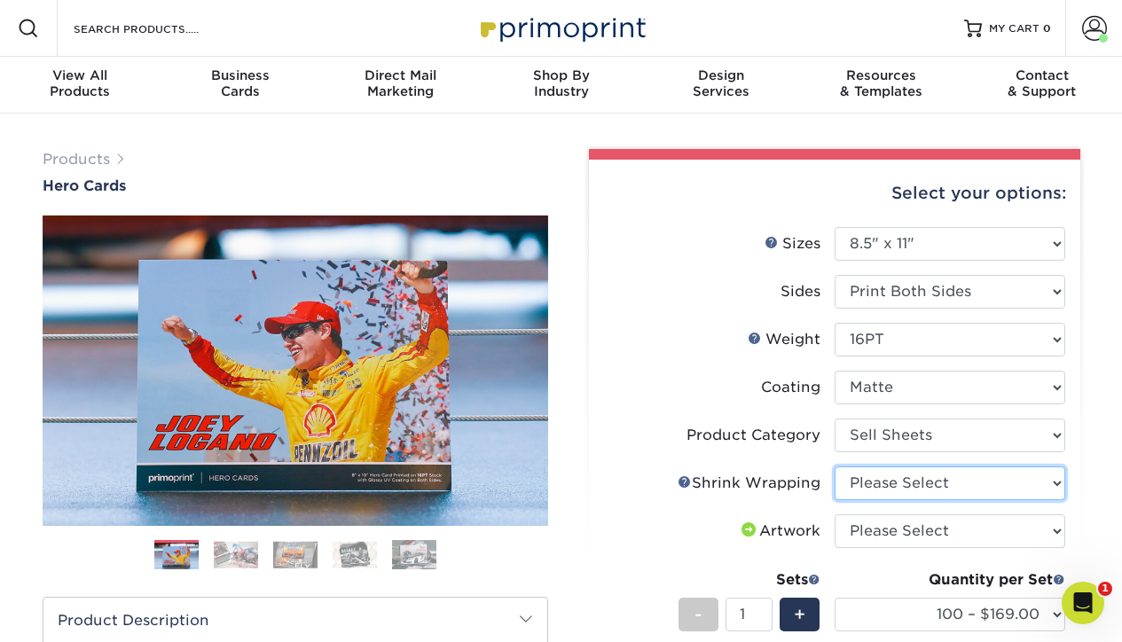
select select "eb9de9fe-80eb-4931-8869-fba0fd6c3181"
select select "500 – $323.50"
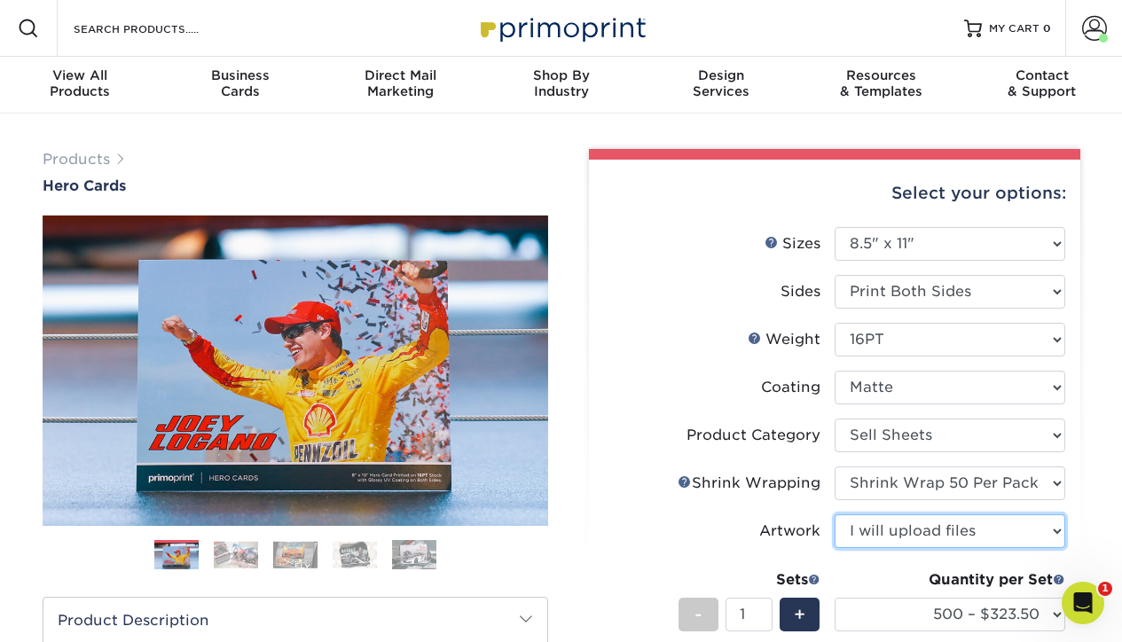
select select "design"
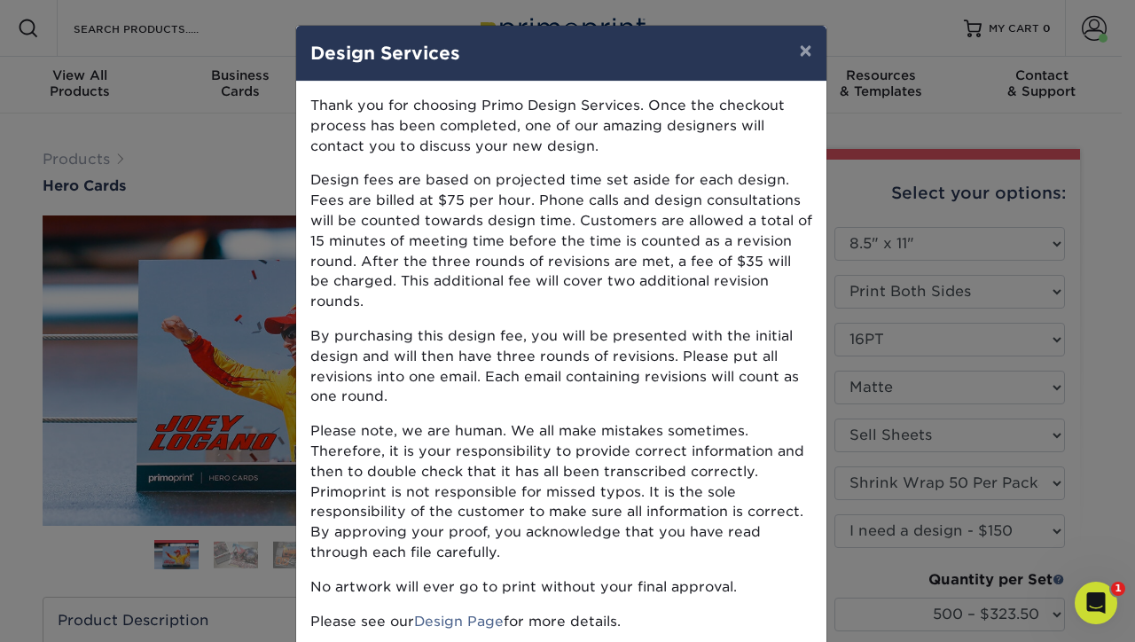
click at [775, 332] on p "By purchasing this design fee, you will be presented with the initial design an…" at bounding box center [561, 366] width 502 height 81
